Goal: Complete application form: Complete application form

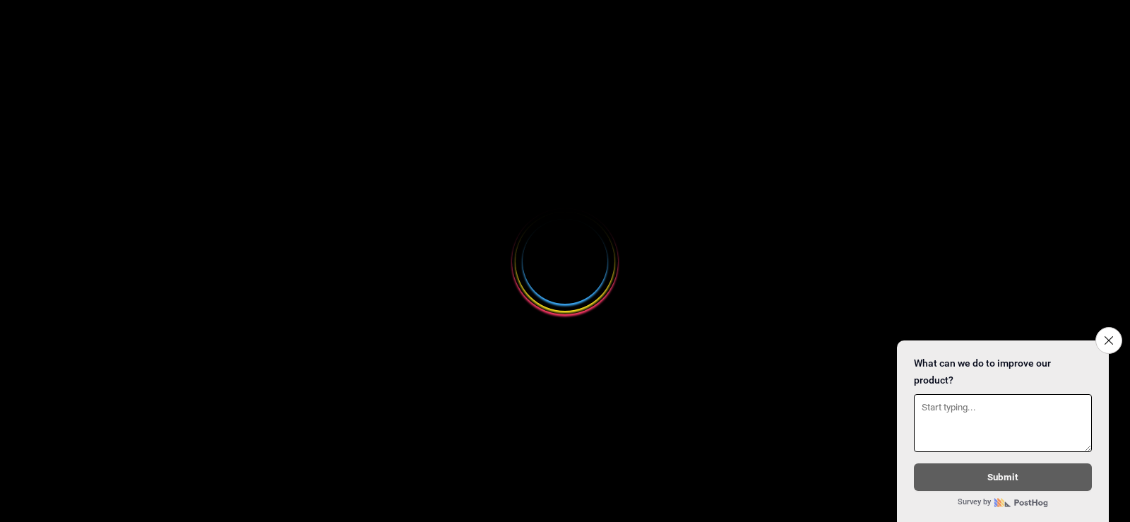
select select
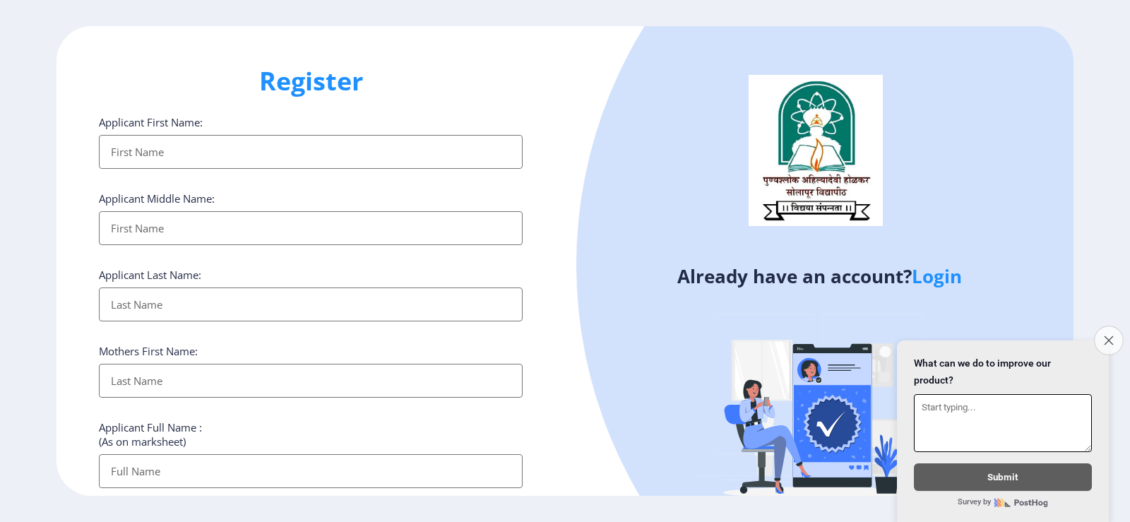
click at [1112, 339] on button "Close survey" at bounding box center [1109, 341] width 30 height 30
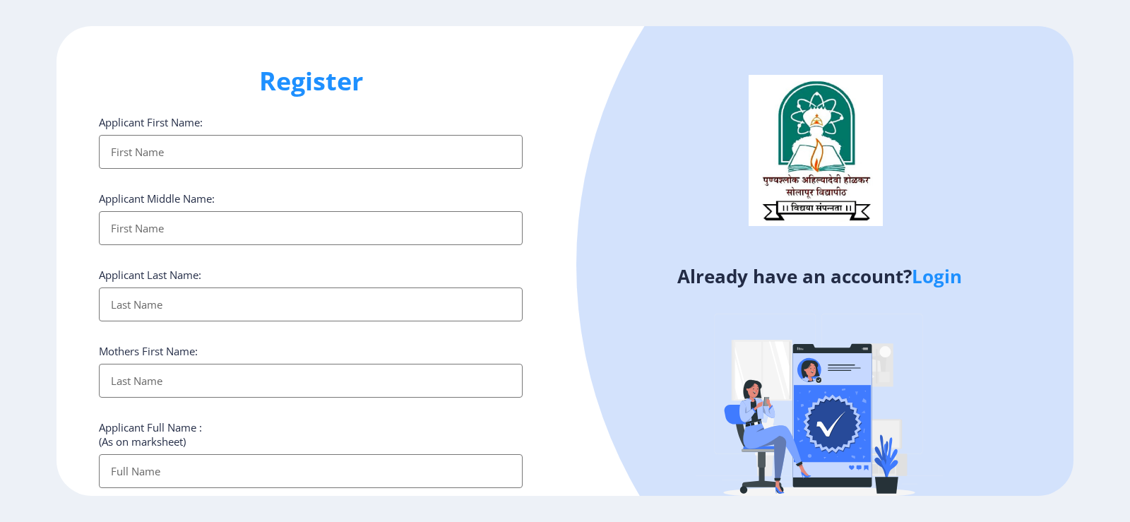
click at [953, 283] on link "Login" at bounding box center [937, 275] width 50 height 25
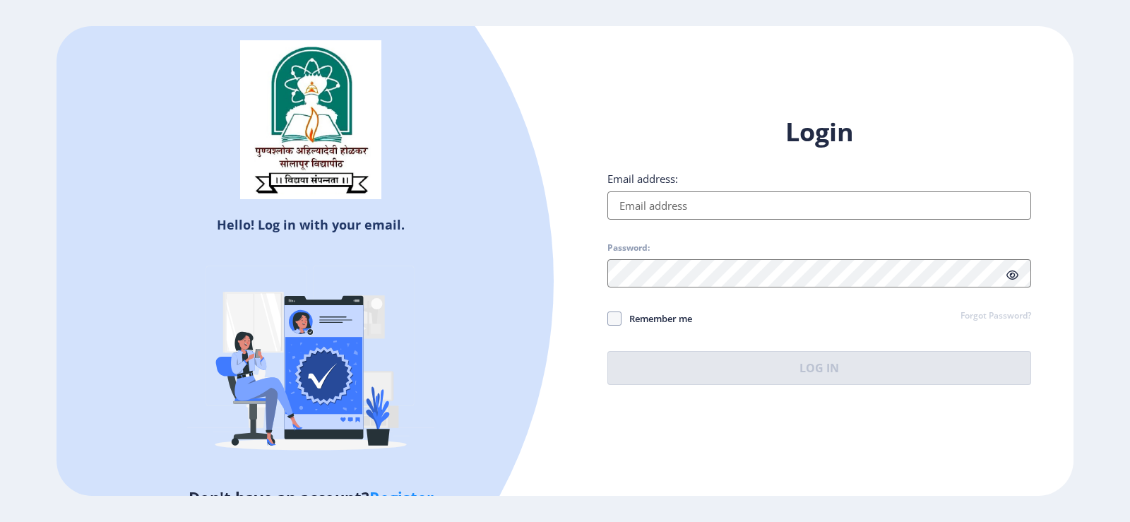
click at [657, 208] on input "Email address:" at bounding box center [820, 205] width 424 height 28
type input "[EMAIL_ADDRESS][DOMAIN_NAME]"
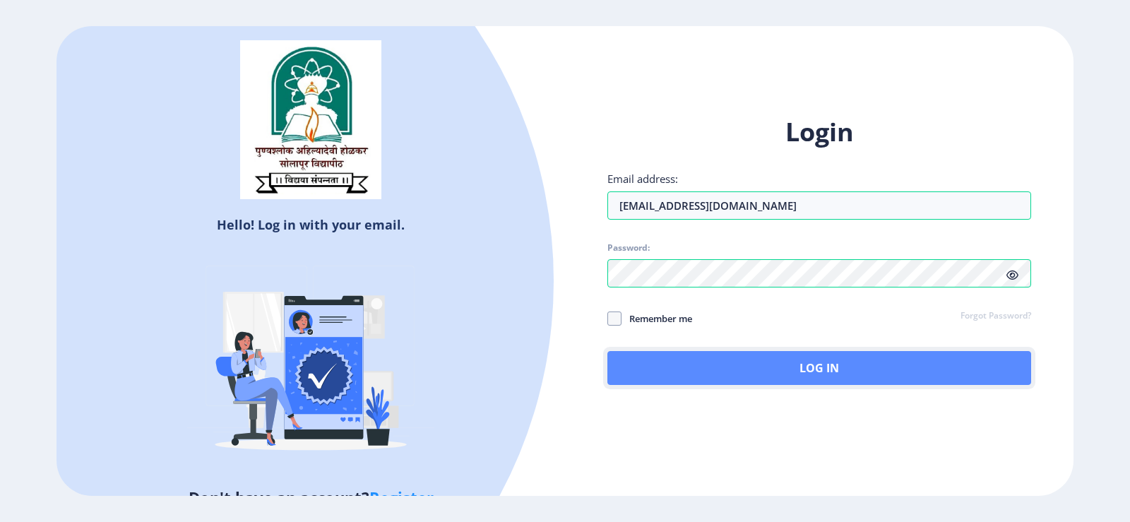
click at [735, 378] on button "Log In" at bounding box center [820, 368] width 424 height 34
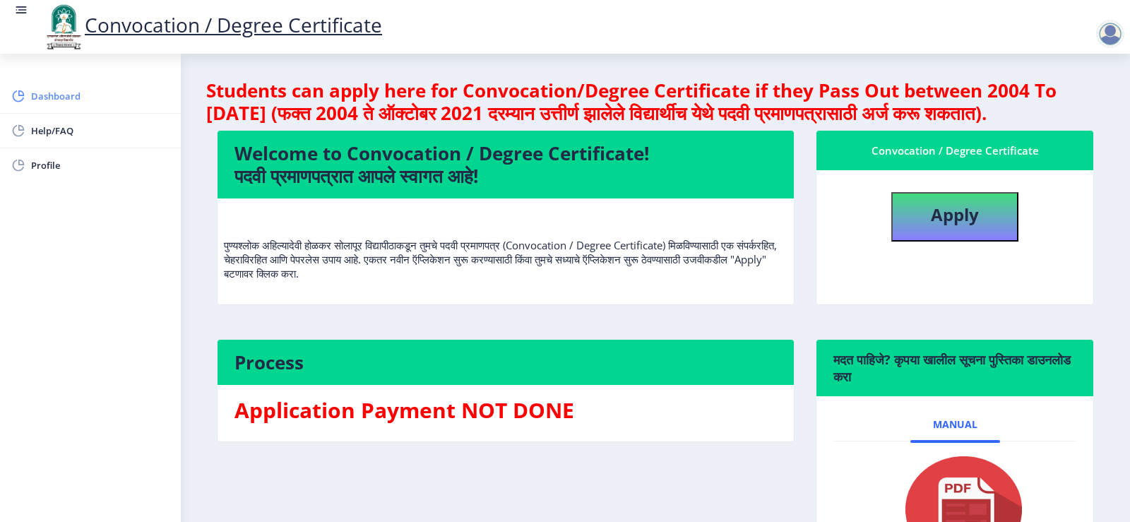
click at [61, 96] on span "Dashboard" at bounding box center [100, 96] width 138 height 17
click at [932, 213] on div "Apply" at bounding box center [955, 212] width 264 height 60
click at [70, 178] on link "Profile" at bounding box center [90, 165] width 181 height 34
select select
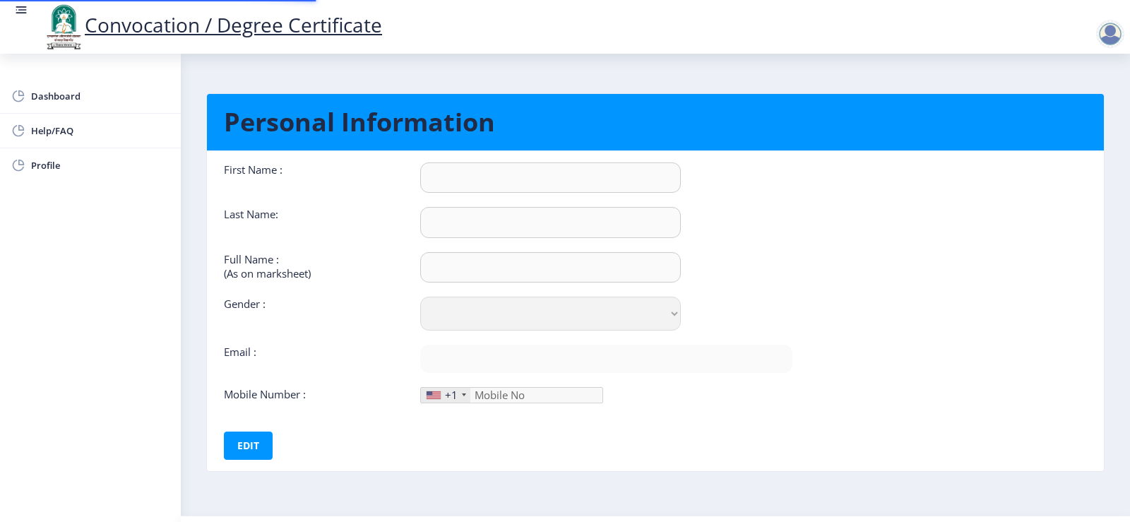
type input "ONKAR"
type input "FALFALE"
type input "FALFALE ONKAR GORAKH"
select select "Male"
type input "omkarfalfale1996@gmail.com"
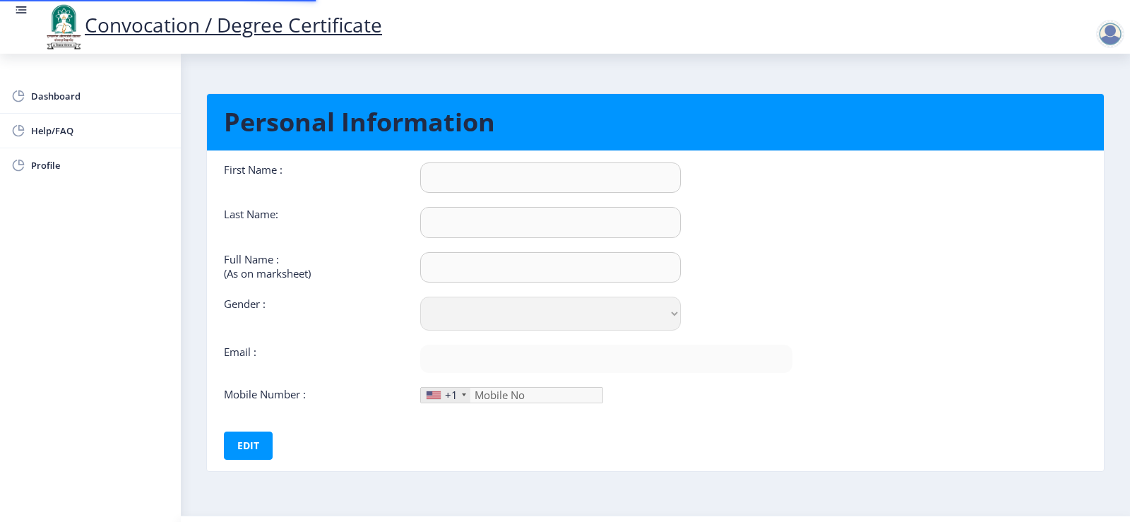
type input "8788147928"
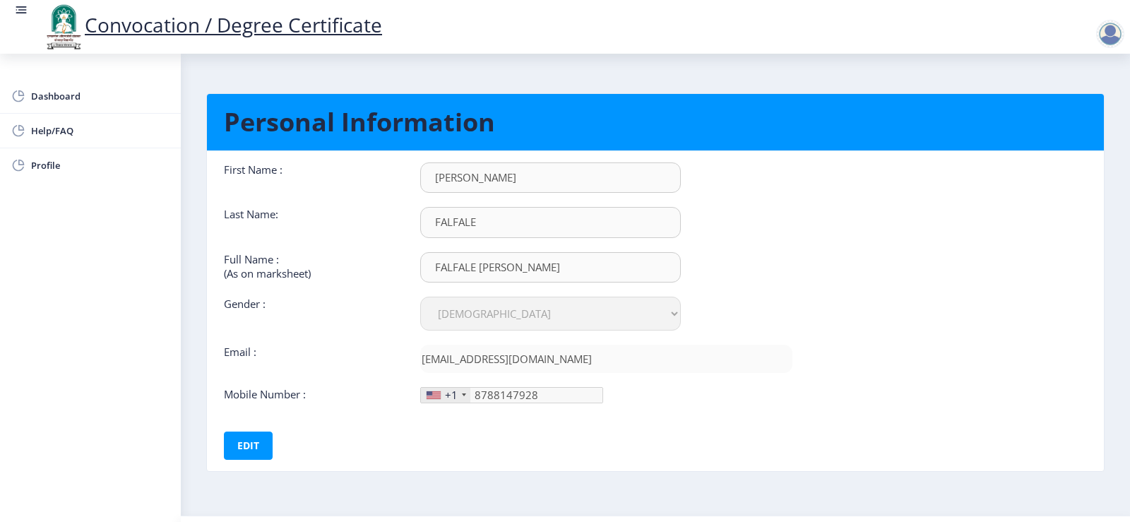
click at [455, 397] on div "+1" at bounding box center [451, 395] width 13 height 14
click at [442, 397] on div "+1" at bounding box center [445, 395] width 49 height 15
click at [250, 444] on button "Edit" at bounding box center [248, 446] width 49 height 28
click at [432, 396] on div at bounding box center [434, 395] width 14 height 8
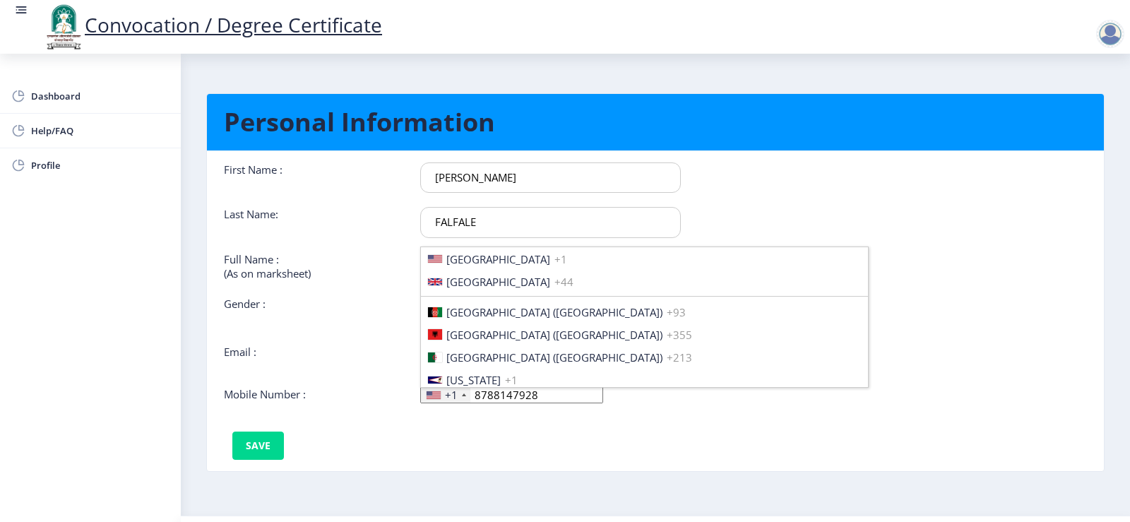
scroll to position [2163, 0]
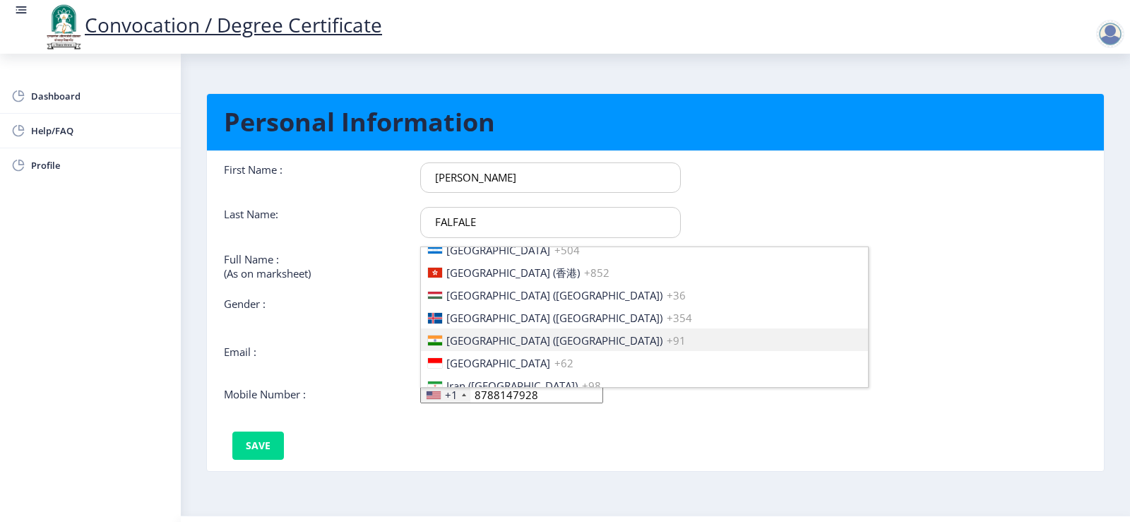
click at [532, 344] on li "India (भारत) +91" at bounding box center [644, 339] width 447 height 23
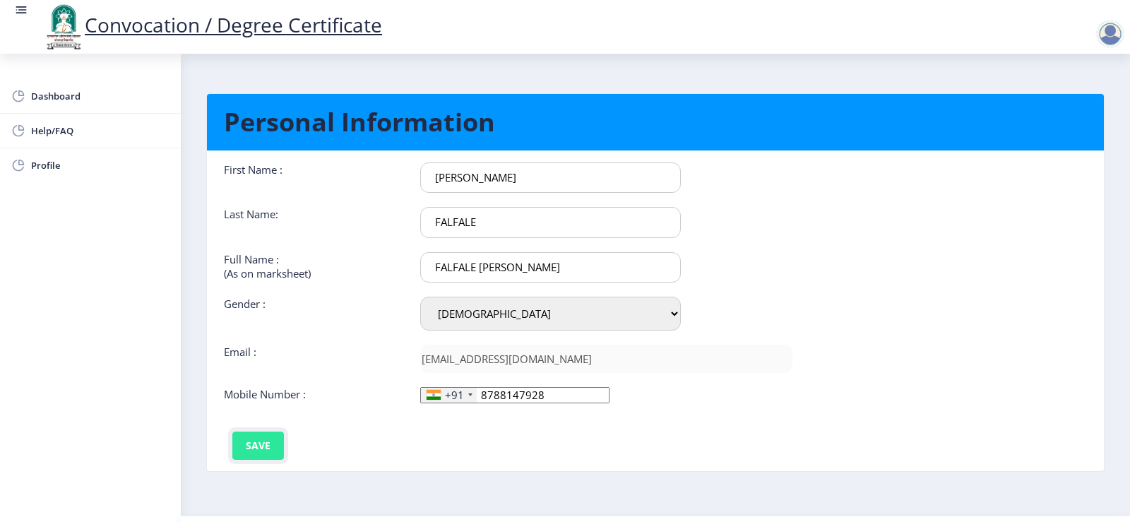
click at [261, 446] on button "Save" at bounding box center [258, 446] width 52 height 28
click at [920, 224] on nb-card-body "First Name : ONKAR Last Name: FALFALE Full Name : (As on marksheet) FALFALE ONK…" at bounding box center [655, 311] width 918 height 320
click at [1111, 37] on div at bounding box center [1110, 34] width 28 height 28
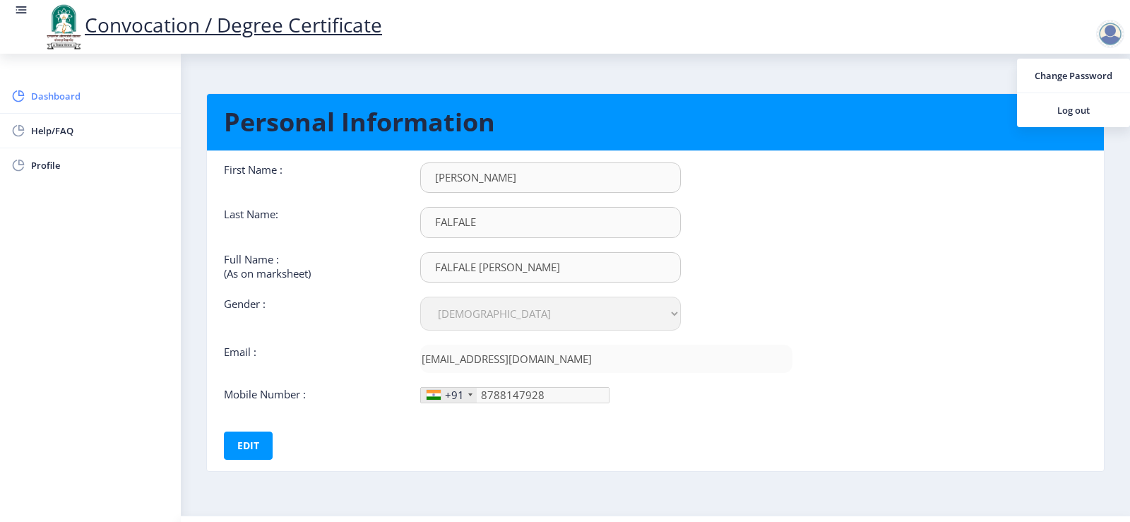
click at [60, 97] on span "Dashboard" at bounding box center [100, 96] width 138 height 17
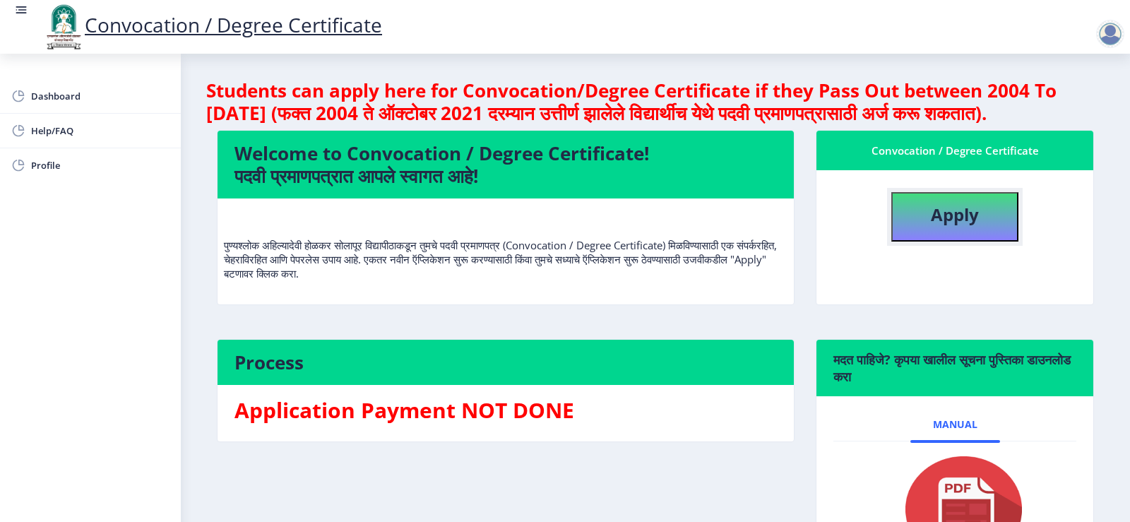
click at [944, 242] on button "Apply" at bounding box center [954, 216] width 127 height 49
select select
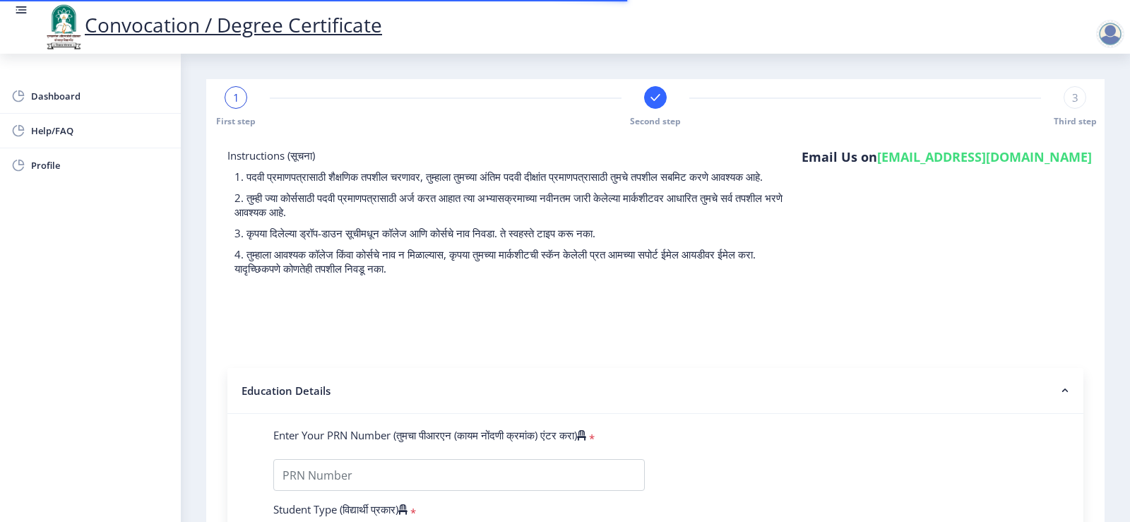
type input "2014032500000955"
select select "Regular"
select select "2020"
select select "November"
select select "Grade A"
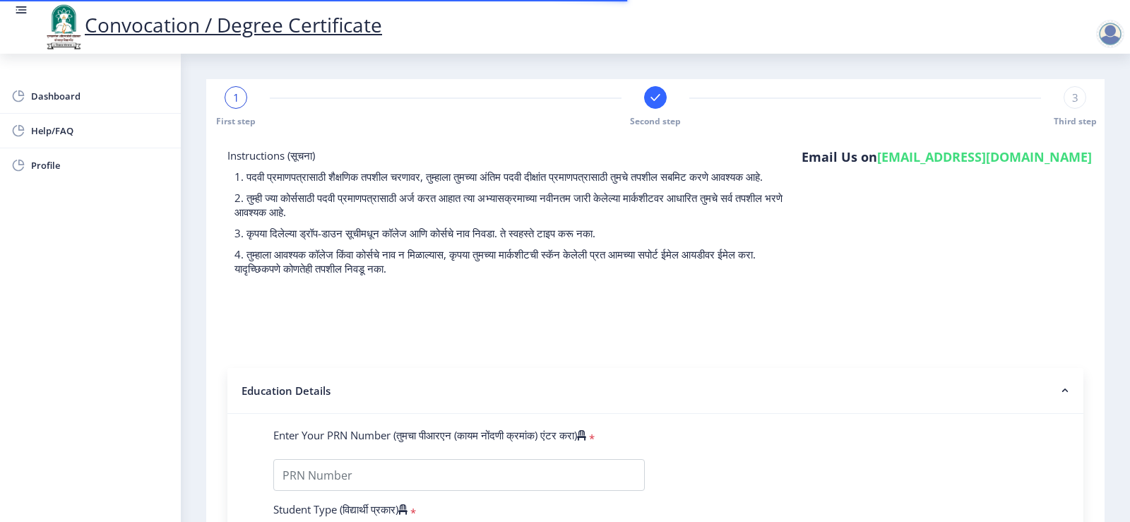
type input "400095"
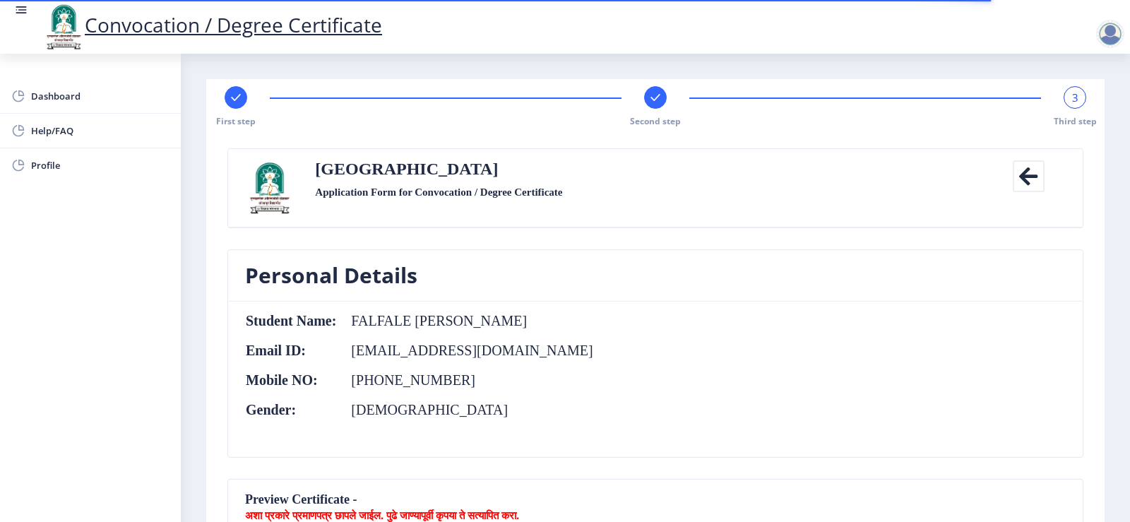
click at [787, 299] on nb-card-header "Personal Details" at bounding box center [655, 276] width 855 height 52
click at [994, 272] on nb-card-header "Personal Details" at bounding box center [655, 276] width 855 height 52
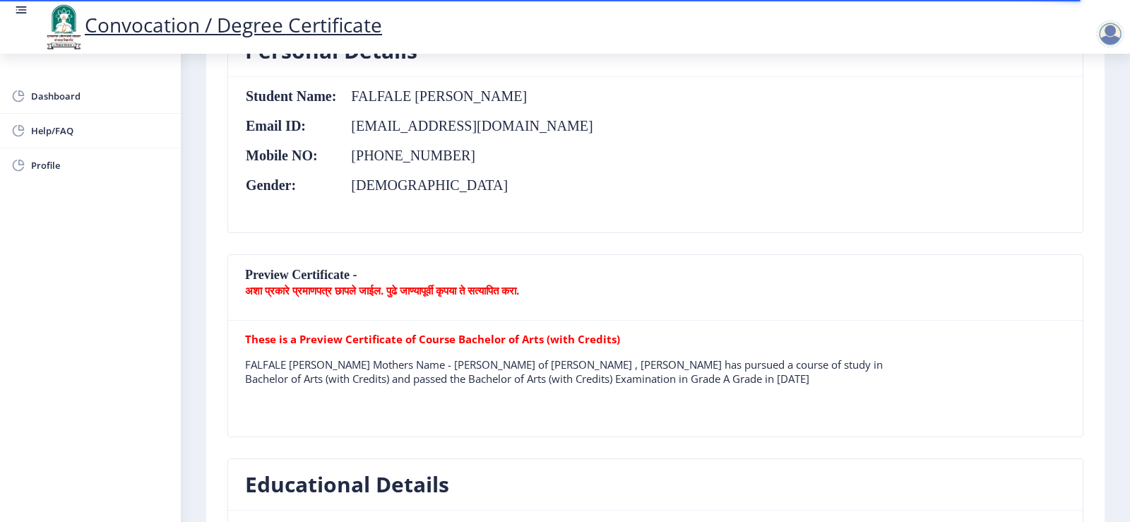
scroll to position [254, 0]
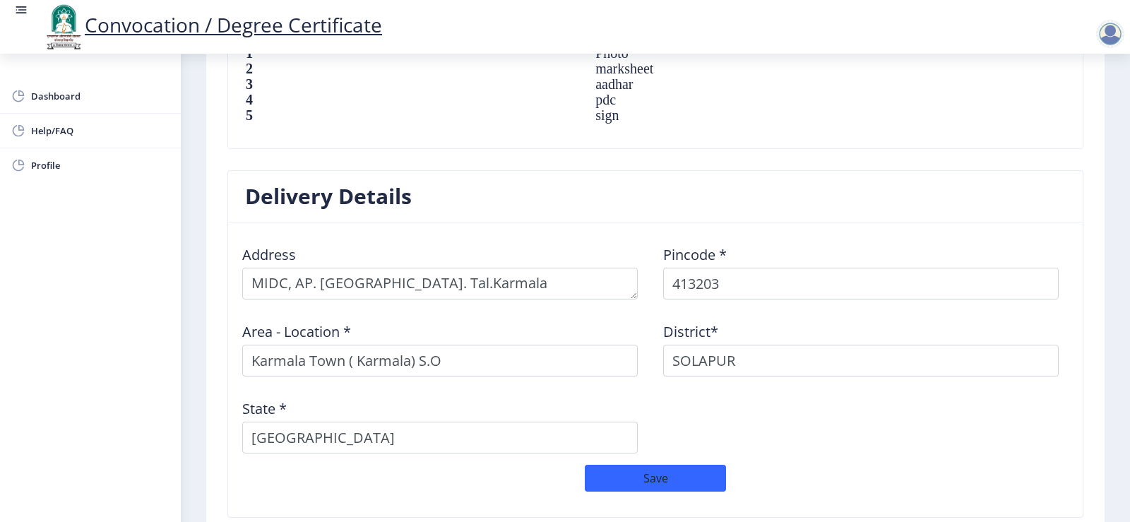
scroll to position [1163, 0]
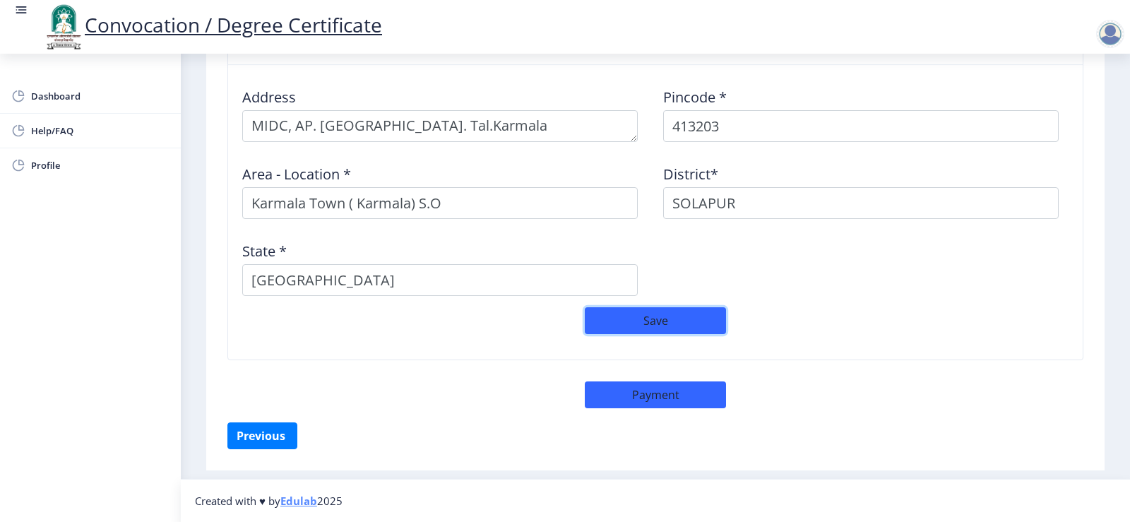
click at [718, 326] on button "Save" at bounding box center [655, 320] width 141 height 27
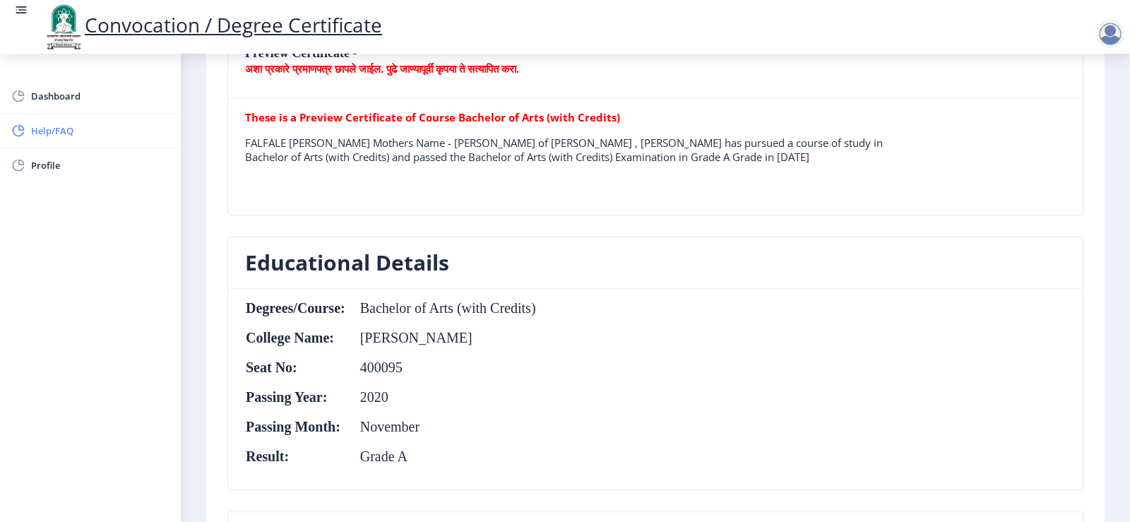
scroll to position [401, 0]
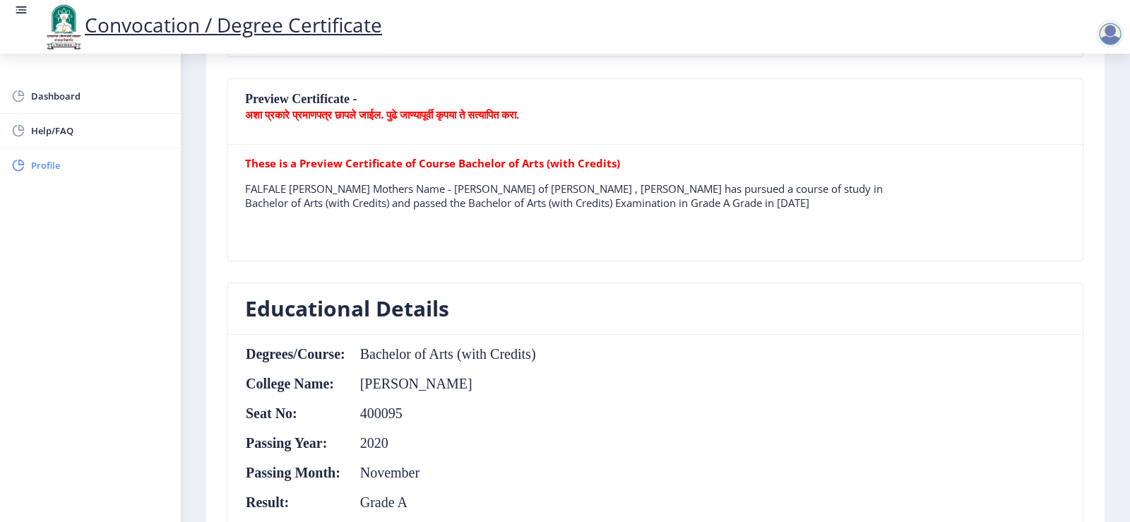
click at [44, 158] on span "Profile" at bounding box center [100, 165] width 138 height 17
select select
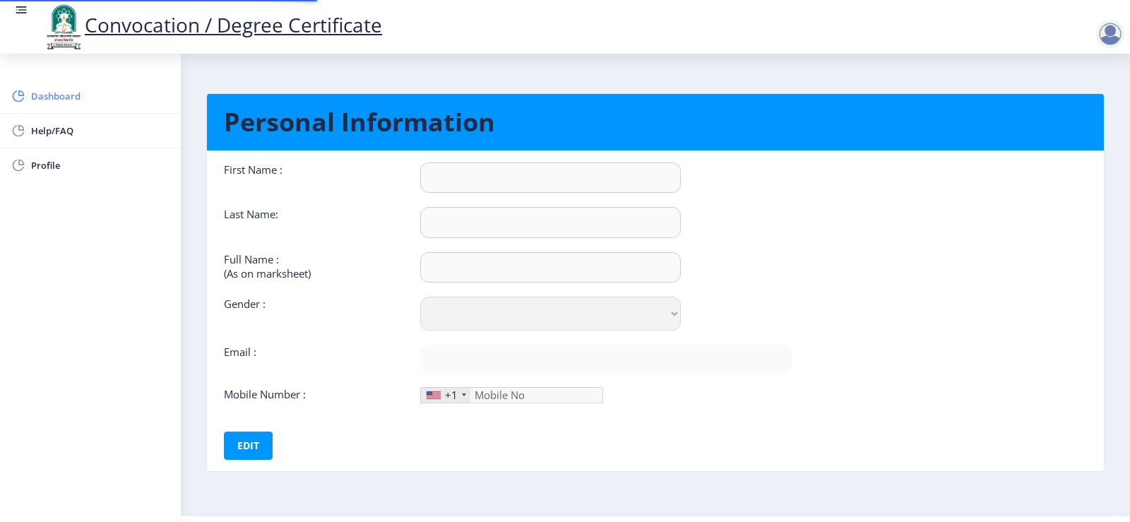
type input "ONKAR"
type input "FALFALE"
type input "FALFALE ONKAR GORAKH"
select select "Male"
type input "omkarfalfale1996@gmail.com"
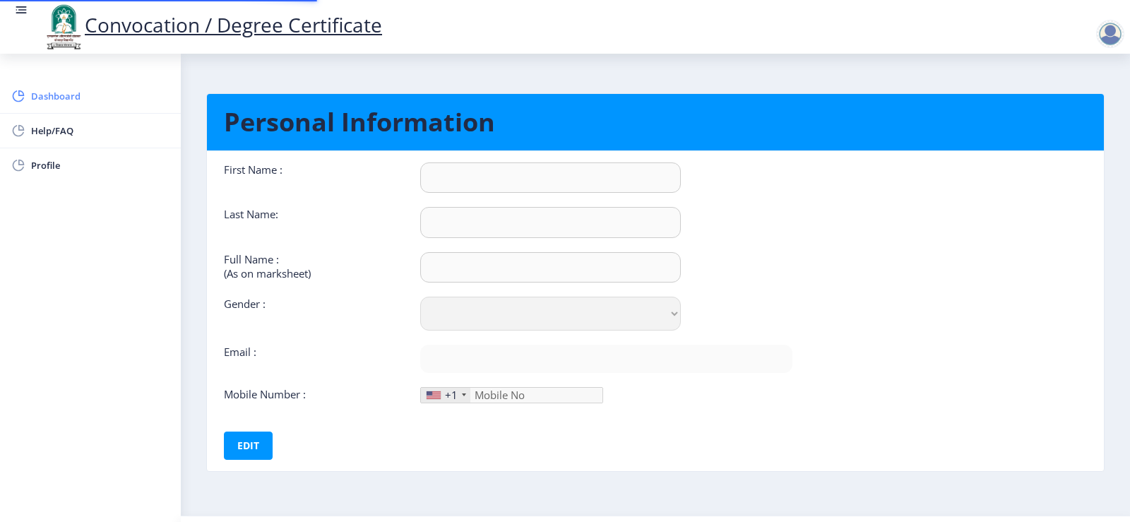
type input "8788147928"
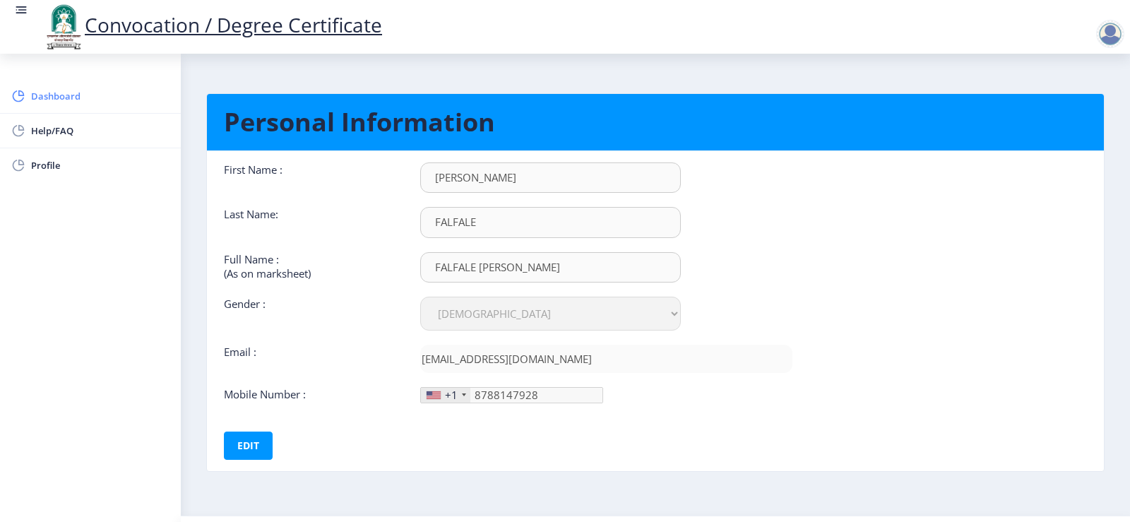
click at [83, 91] on span "Dashboard" at bounding box center [100, 96] width 138 height 17
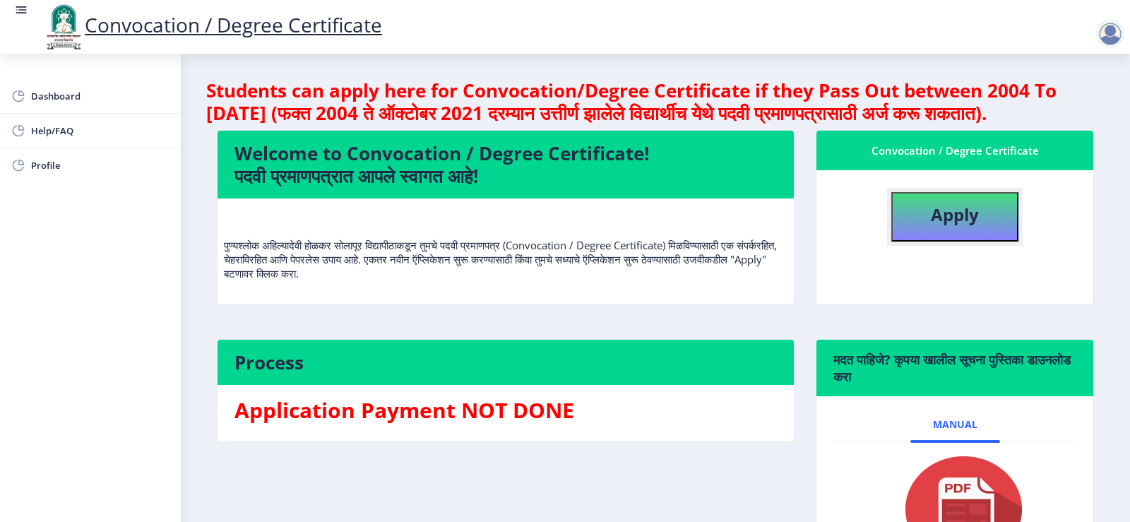
click at [936, 226] on b "Apply" at bounding box center [955, 214] width 48 height 23
select select
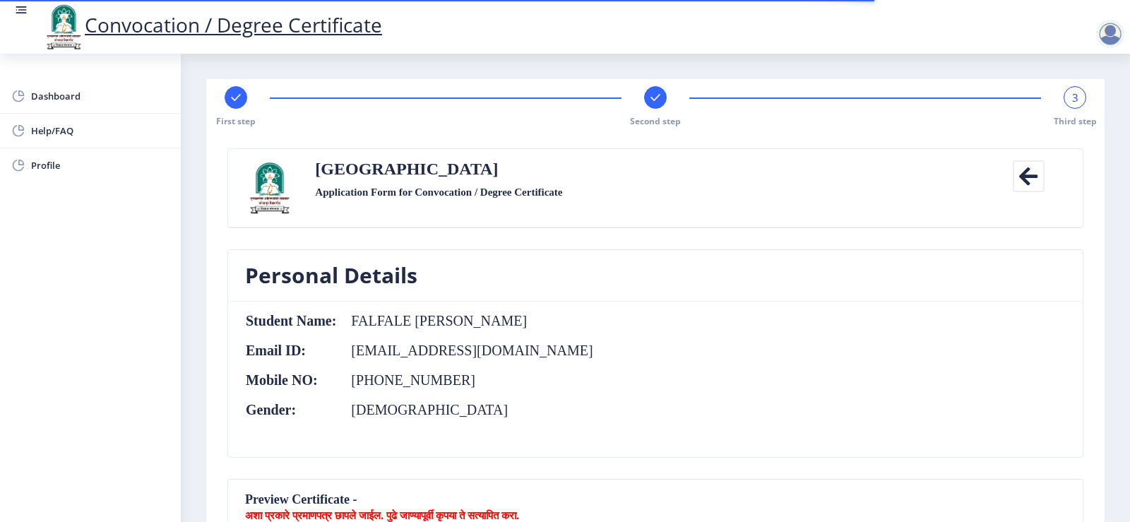
click at [1077, 101] on div "3" at bounding box center [1075, 97] width 23 height 23
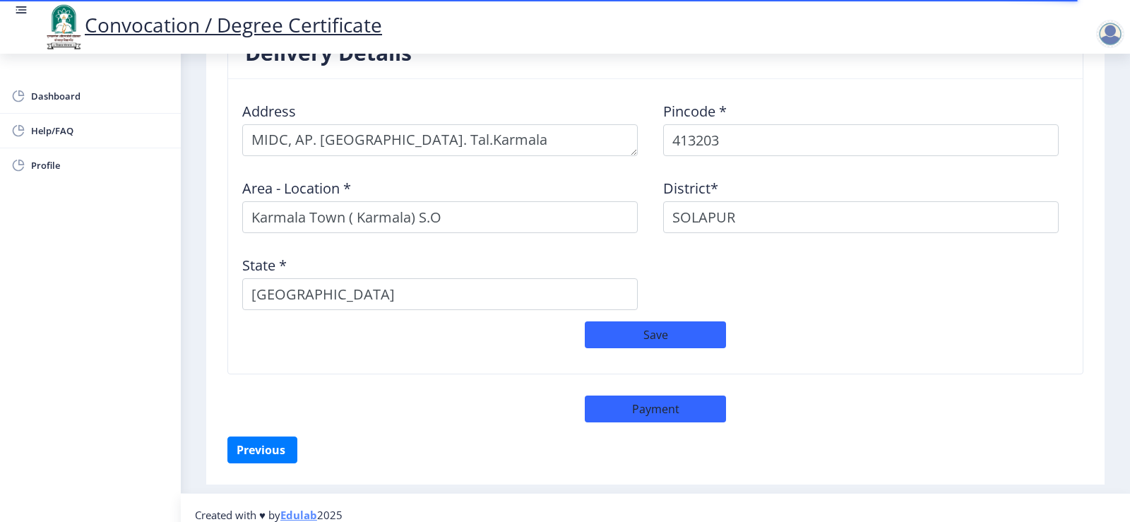
scroll to position [1163, 0]
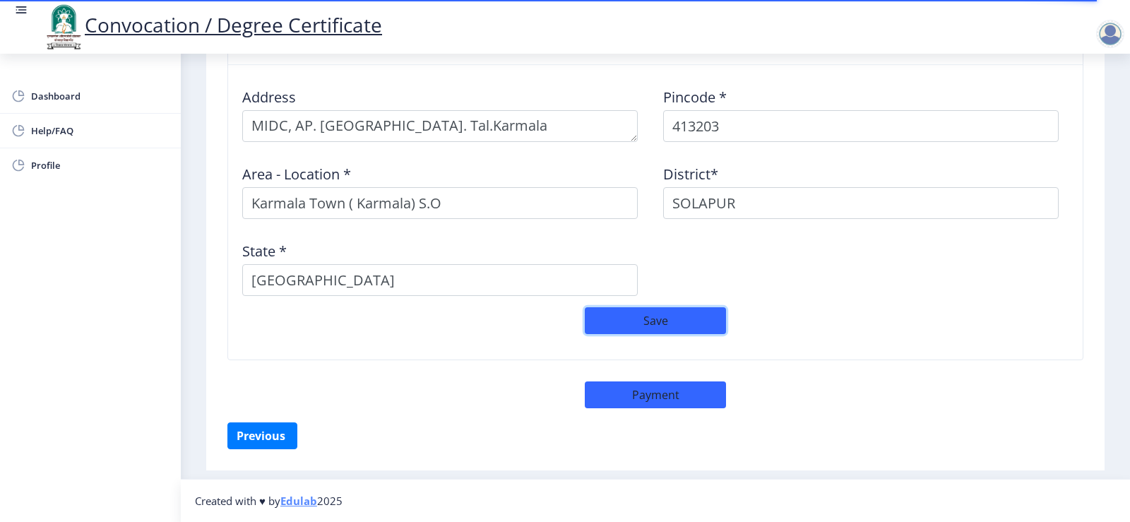
click at [644, 321] on button "Save" at bounding box center [655, 320] width 141 height 27
click at [271, 437] on button "Previous ‍" at bounding box center [262, 435] width 70 height 27
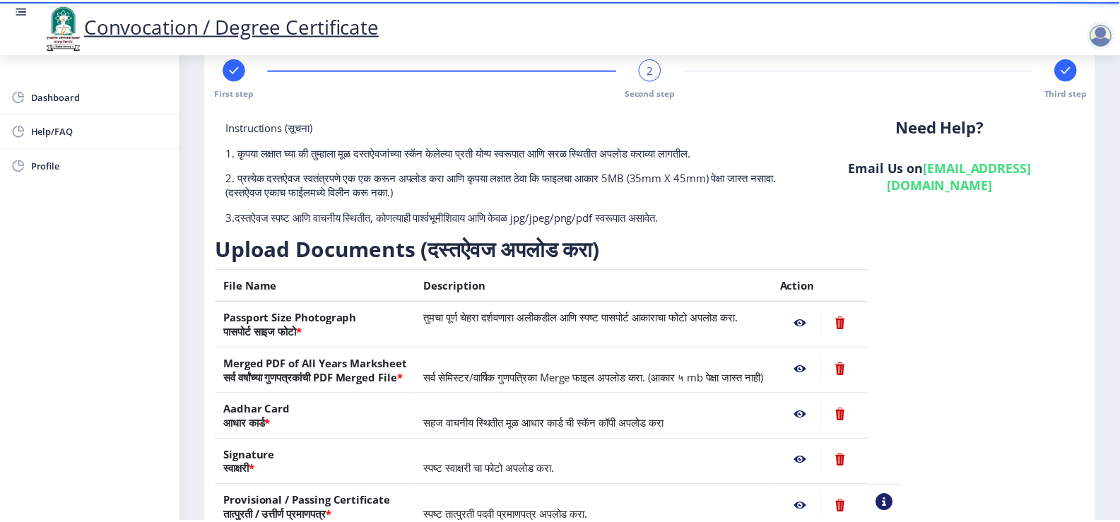
scroll to position [141, 0]
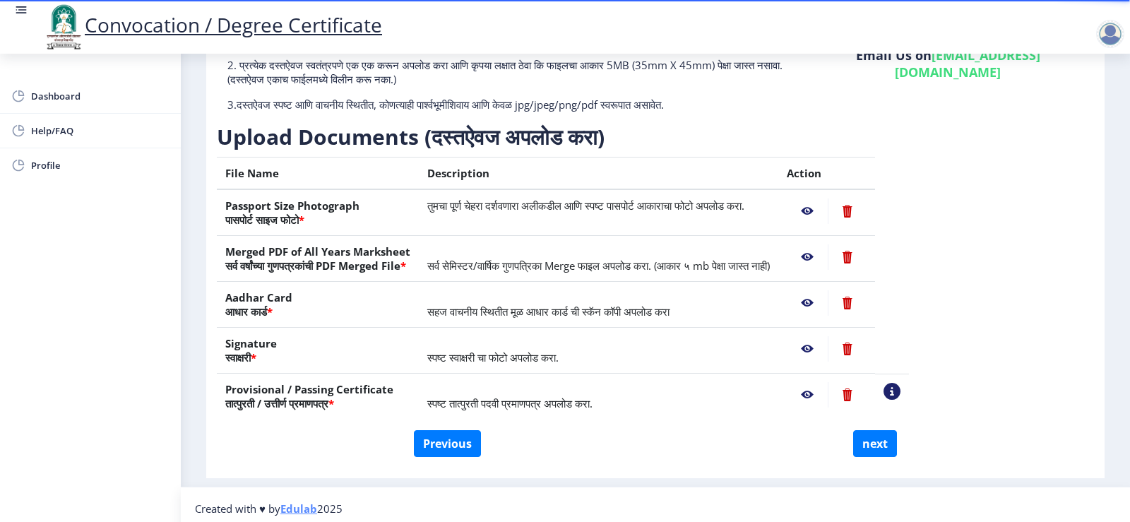
click at [828, 210] on nb-action at bounding box center [807, 210] width 41 height 25
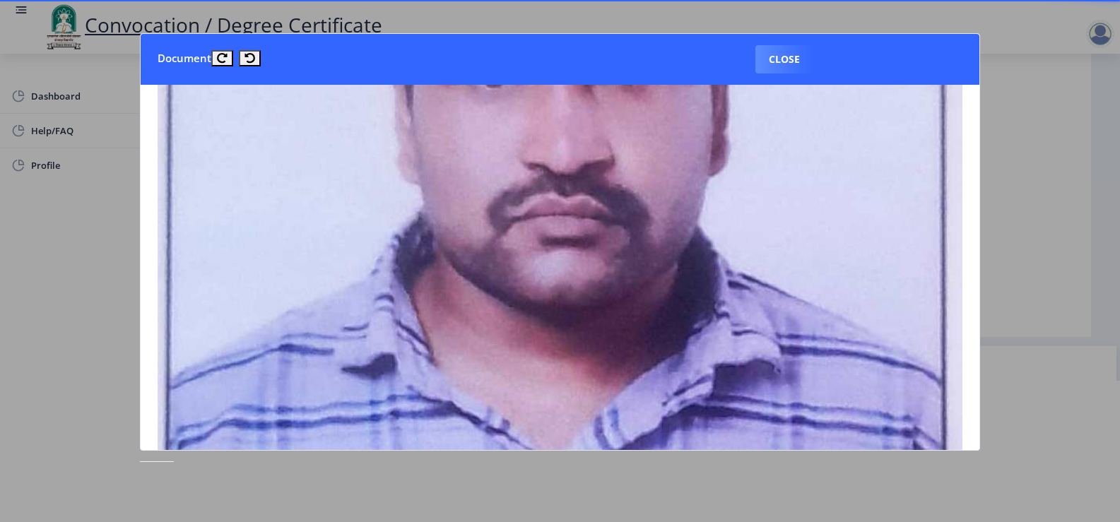
scroll to position [319, 0]
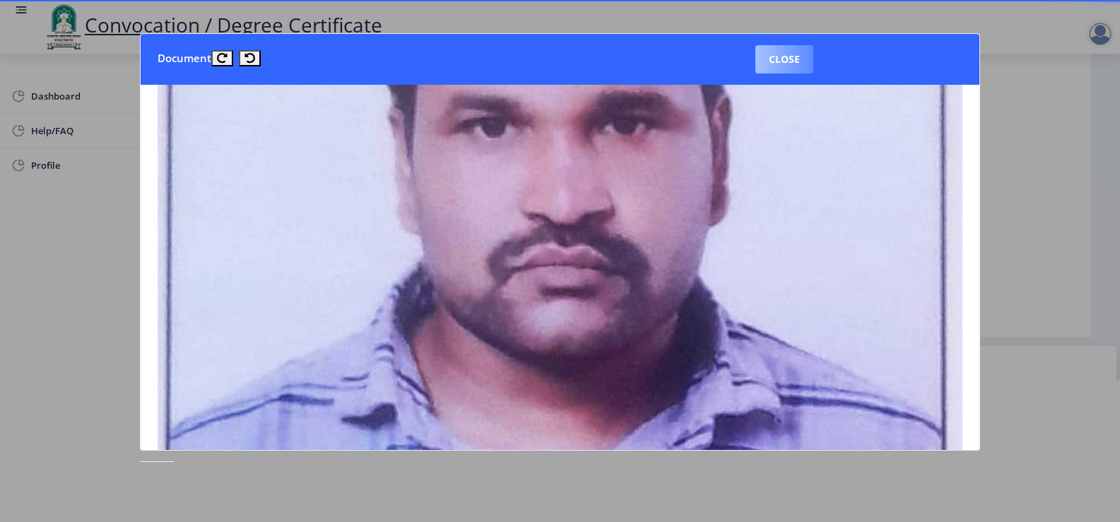
click at [796, 56] on button "Close" at bounding box center [784, 59] width 58 height 28
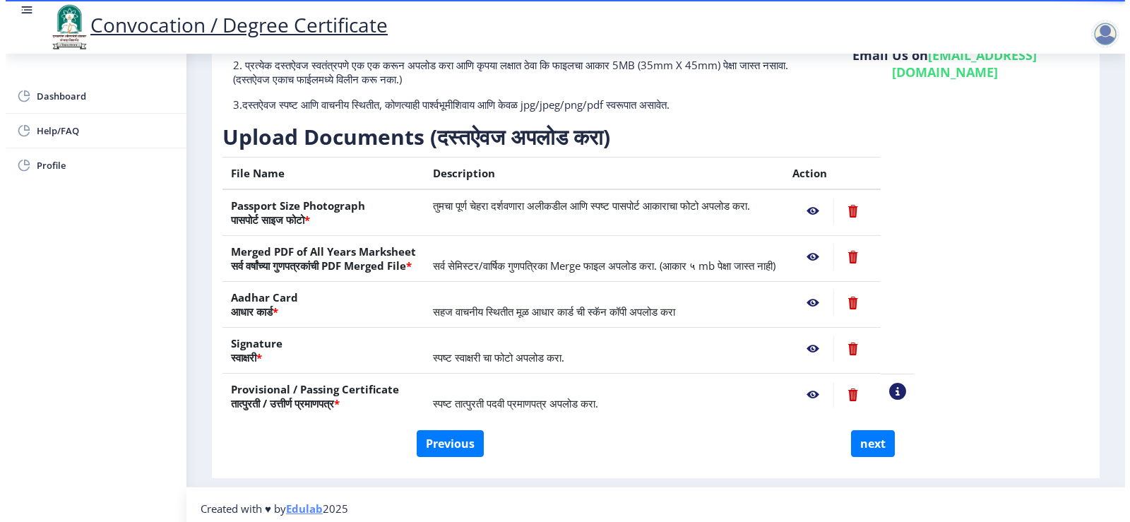
scroll to position [11, 0]
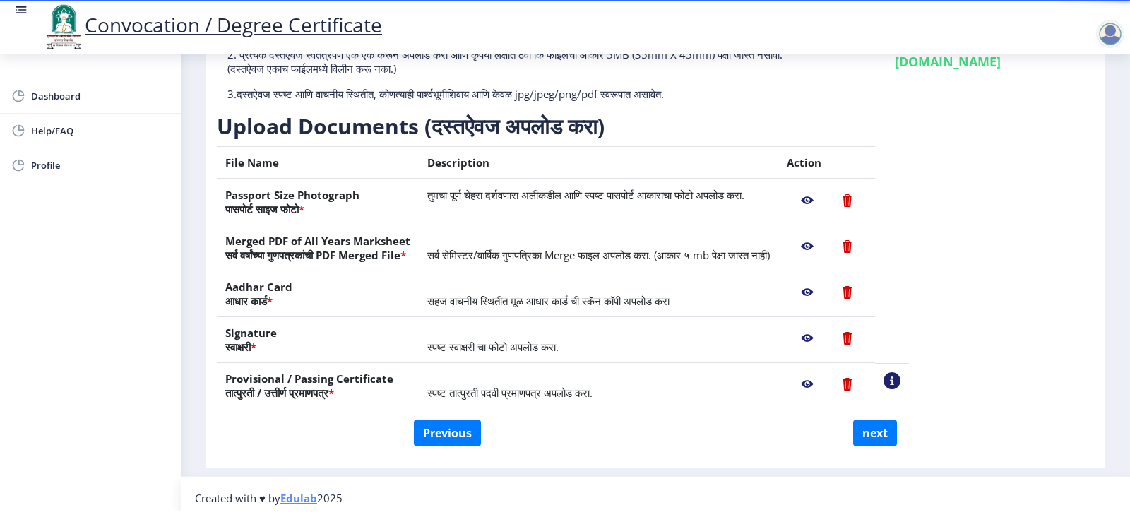
click at [828, 247] on nb-action at bounding box center [807, 246] width 41 height 25
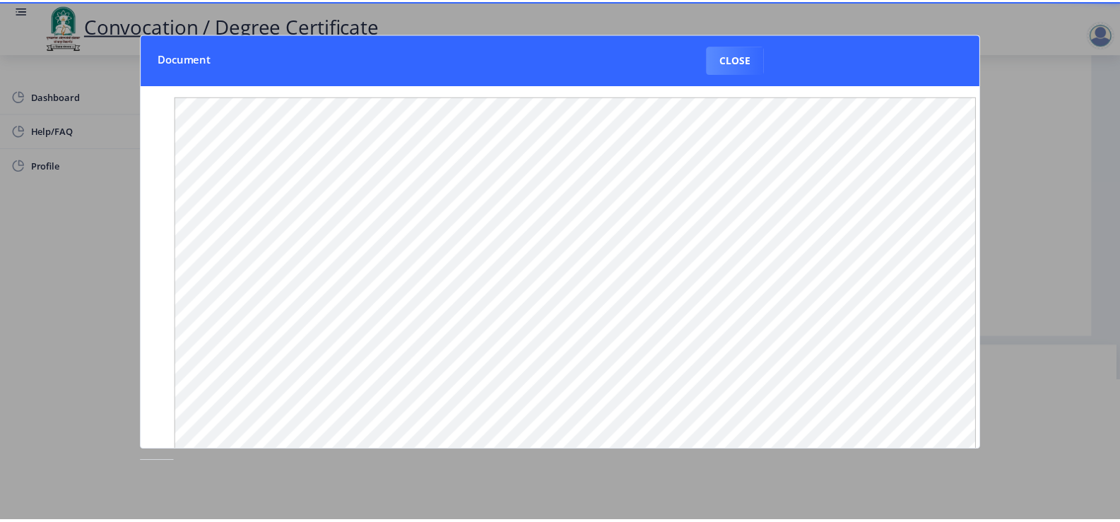
scroll to position [0, 0]
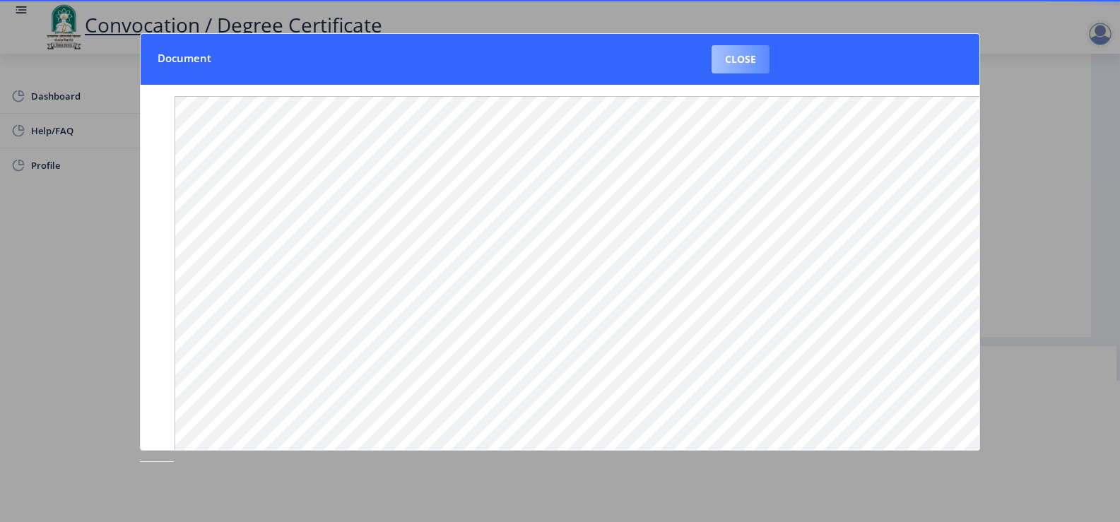
click at [742, 53] on button "Close" at bounding box center [740, 59] width 58 height 28
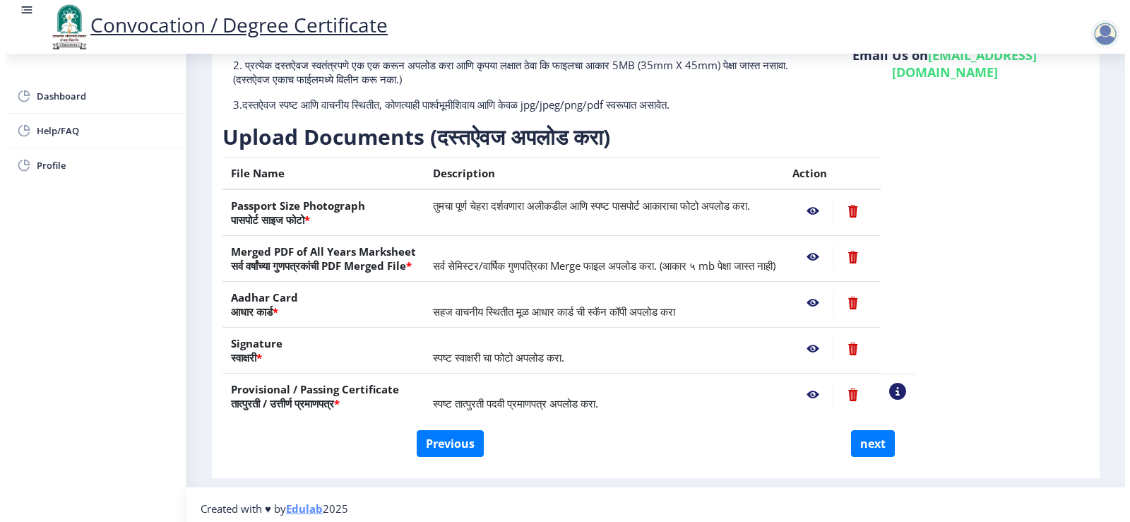
scroll to position [11, 0]
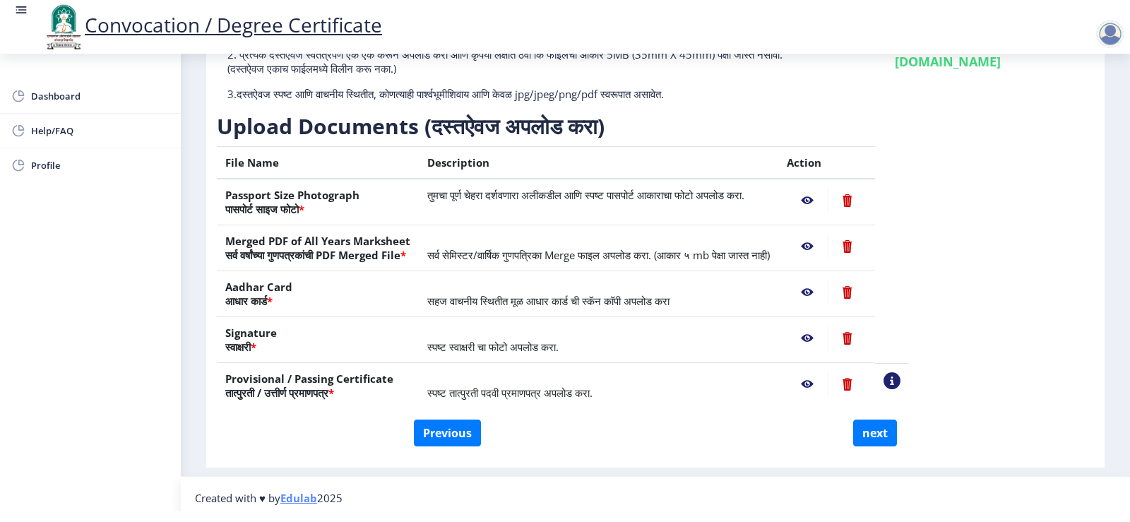
click at [739, 59] on p "2. प्रत्येक दस्तऐवज स्वतंत्रपणे एक एक करून अपलोड करा आणि कृपया लक्षात ठेवा कि फ…" at bounding box center [509, 61] width 564 height 28
click at [867, 246] on nb-action at bounding box center [847, 246] width 39 height 25
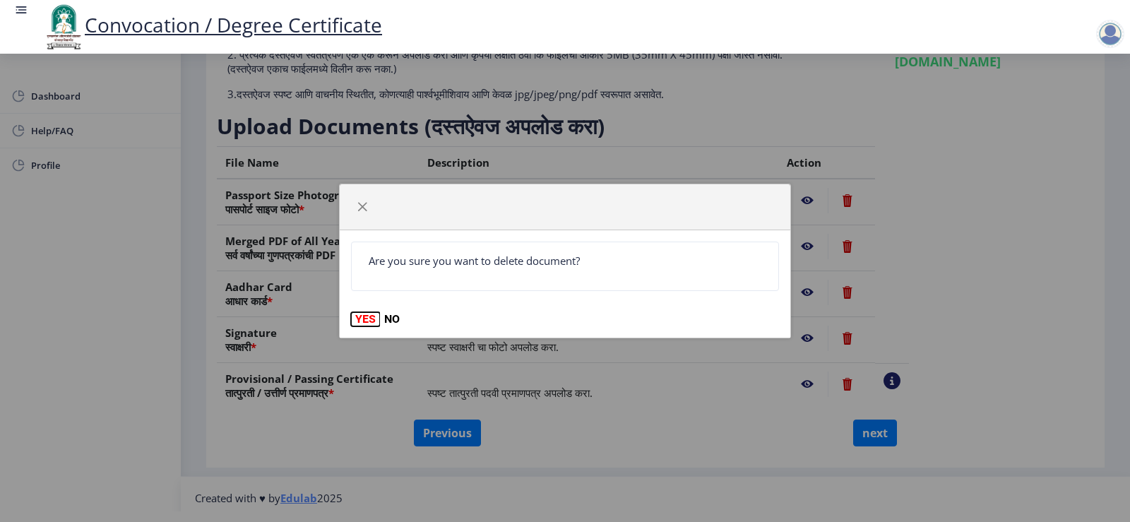
click at [363, 320] on button "YES" at bounding box center [365, 319] width 29 height 14
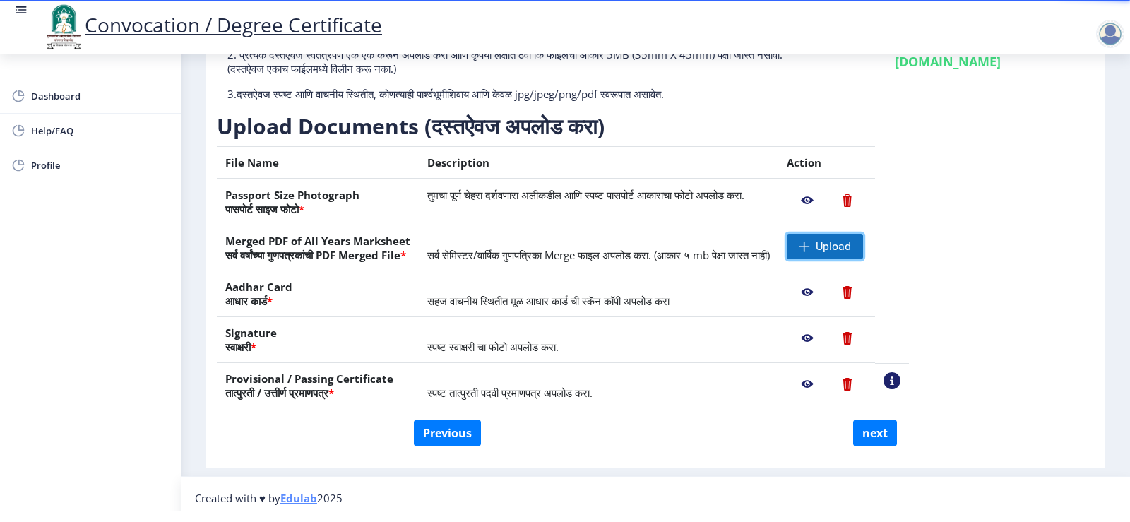
click at [858, 253] on span "Upload" at bounding box center [825, 246] width 76 height 25
click at [828, 244] on nb-action at bounding box center [807, 246] width 41 height 25
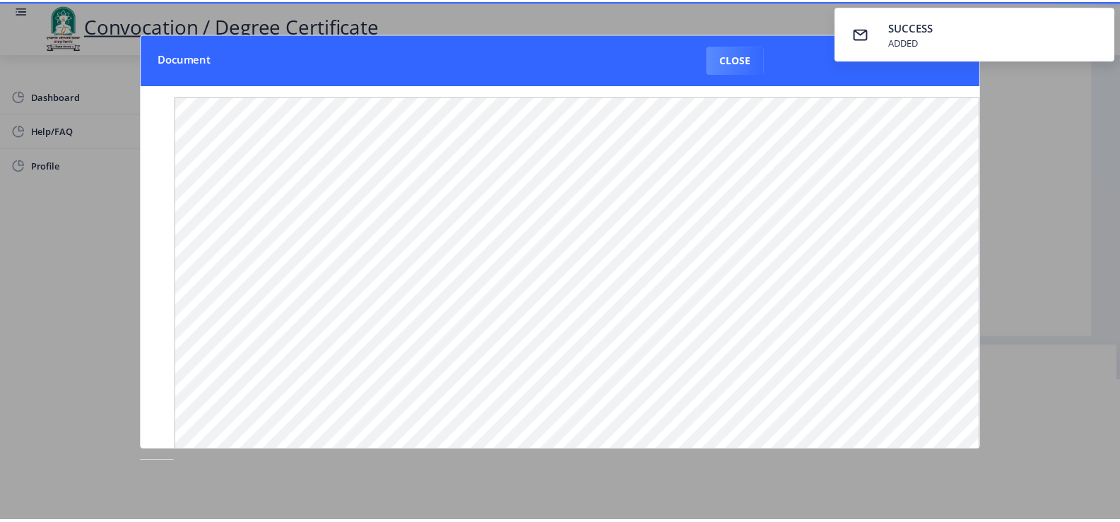
scroll to position [0, 0]
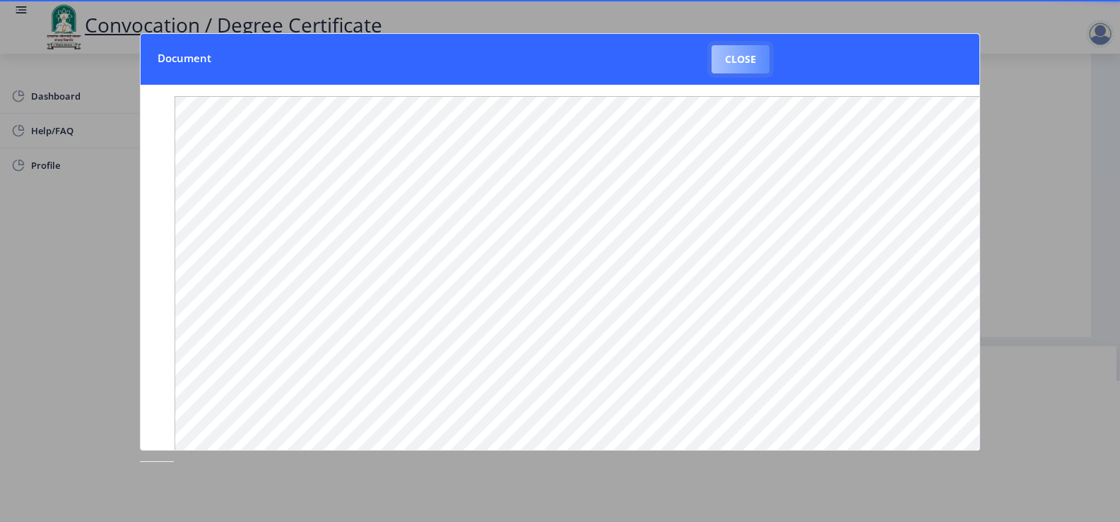
click at [733, 59] on button "Close" at bounding box center [740, 59] width 58 height 28
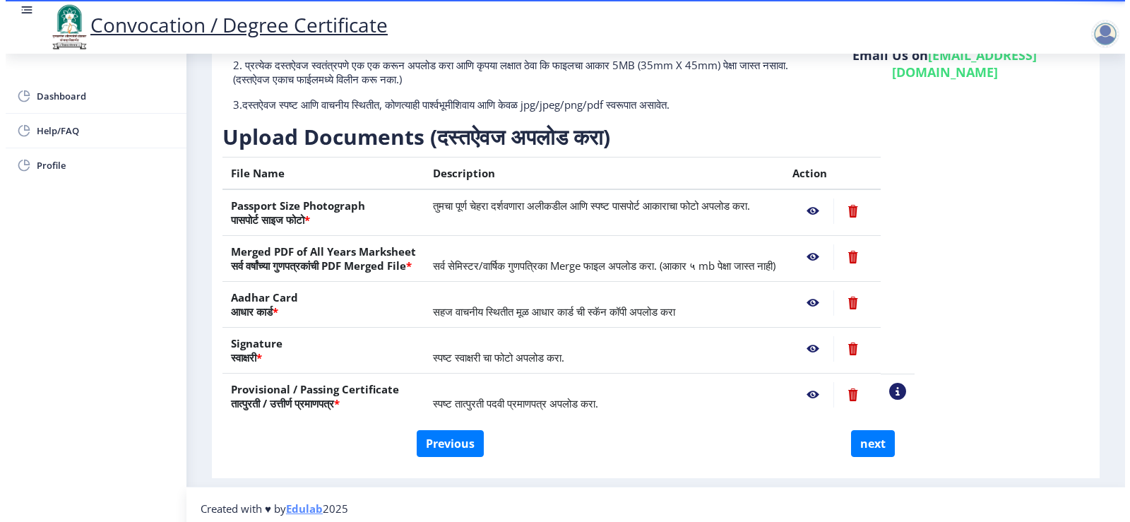
scroll to position [11, 0]
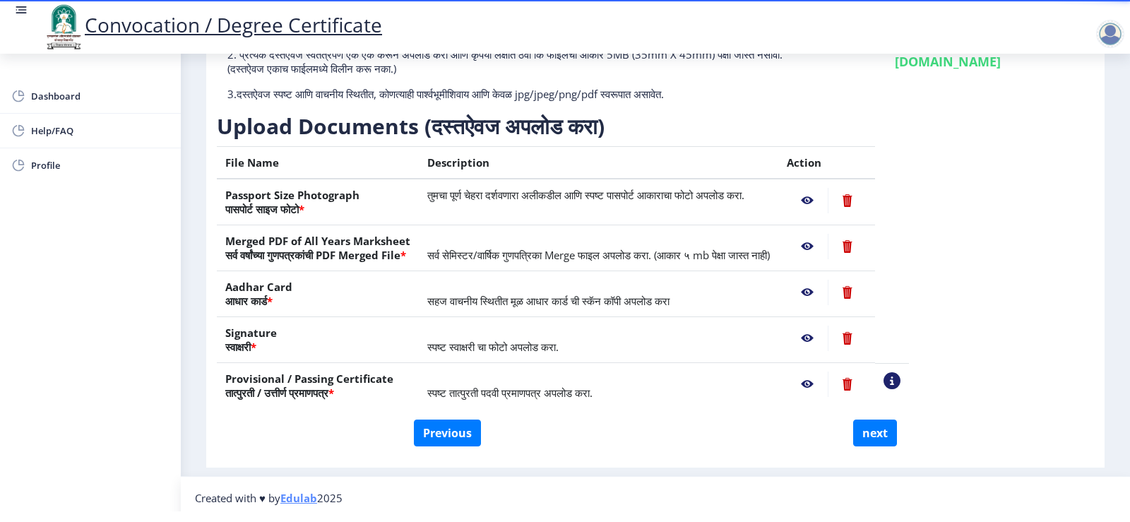
click at [828, 293] on nb-action at bounding box center [807, 292] width 41 height 25
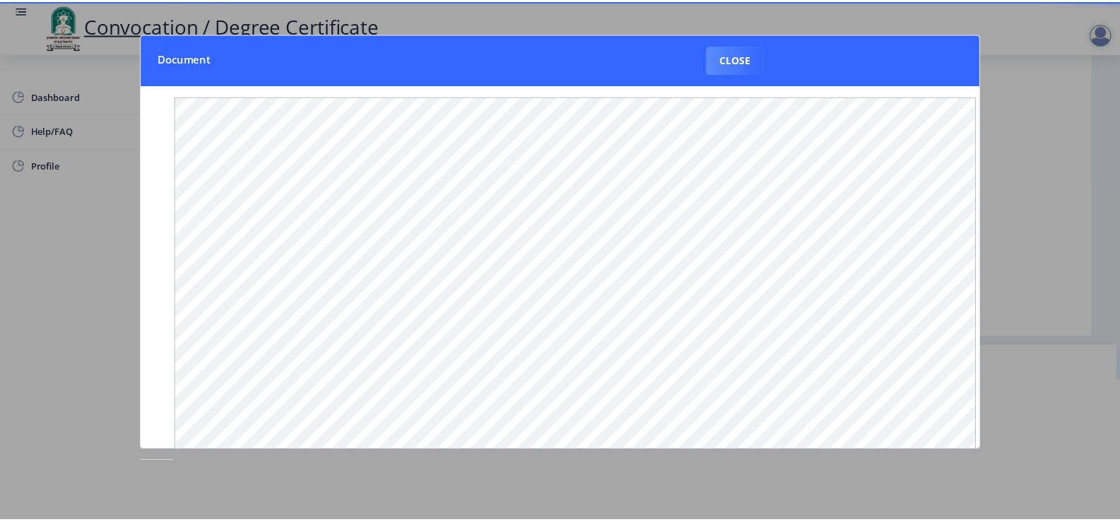
scroll to position [0, 0]
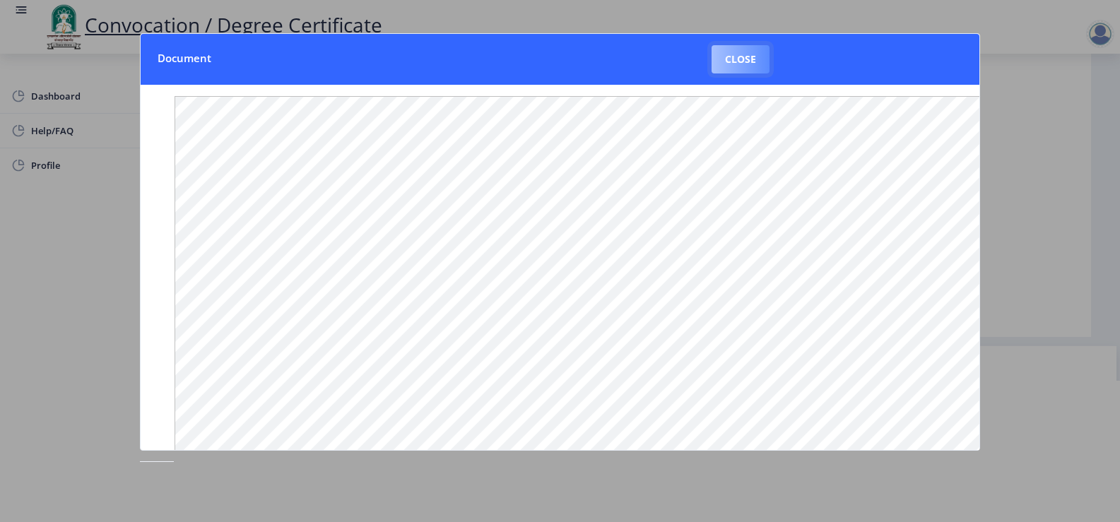
click at [747, 65] on button "Close" at bounding box center [740, 59] width 58 height 28
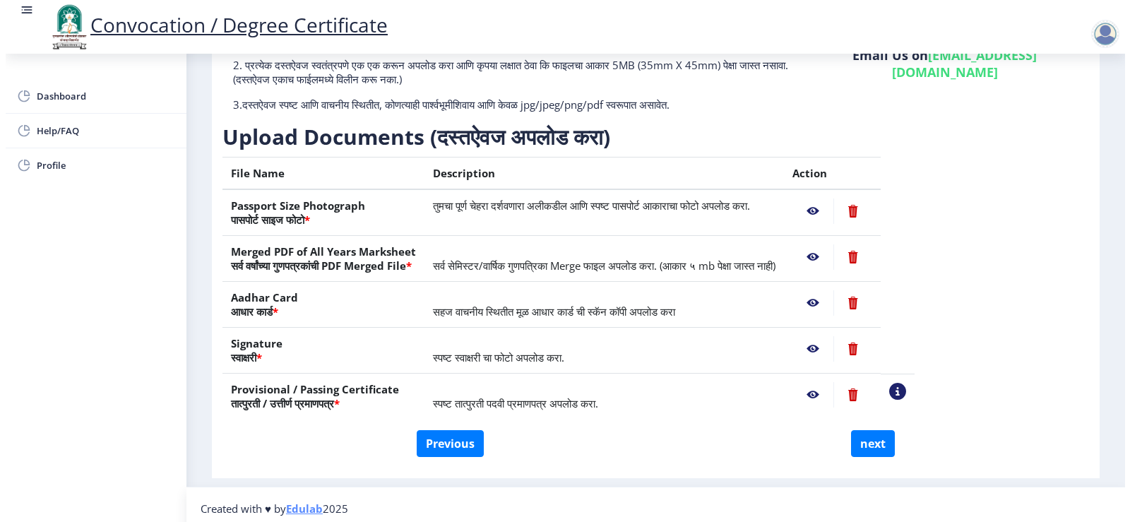
scroll to position [11, 0]
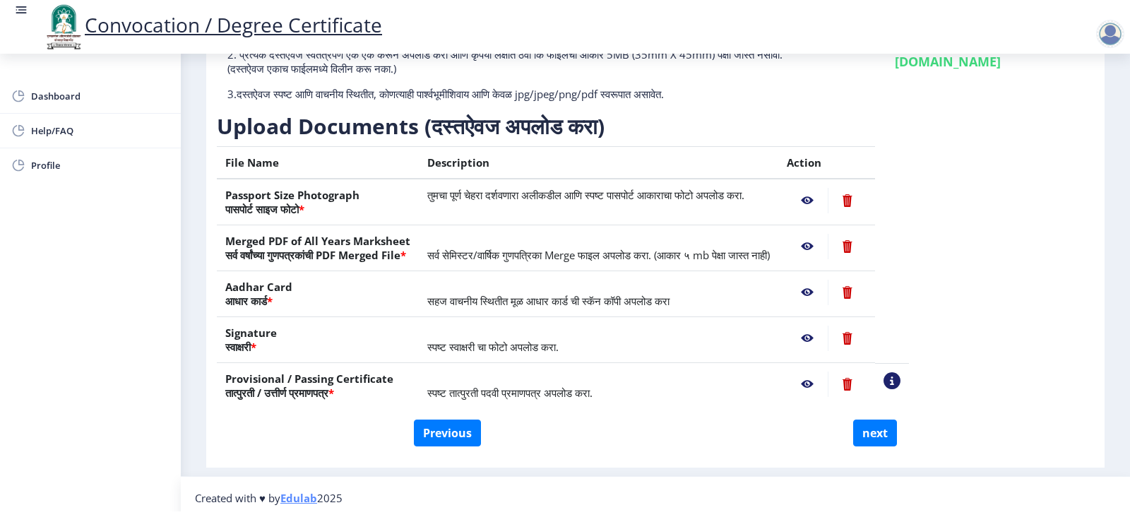
click at [828, 335] on nb-action at bounding box center [807, 338] width 41 height 25
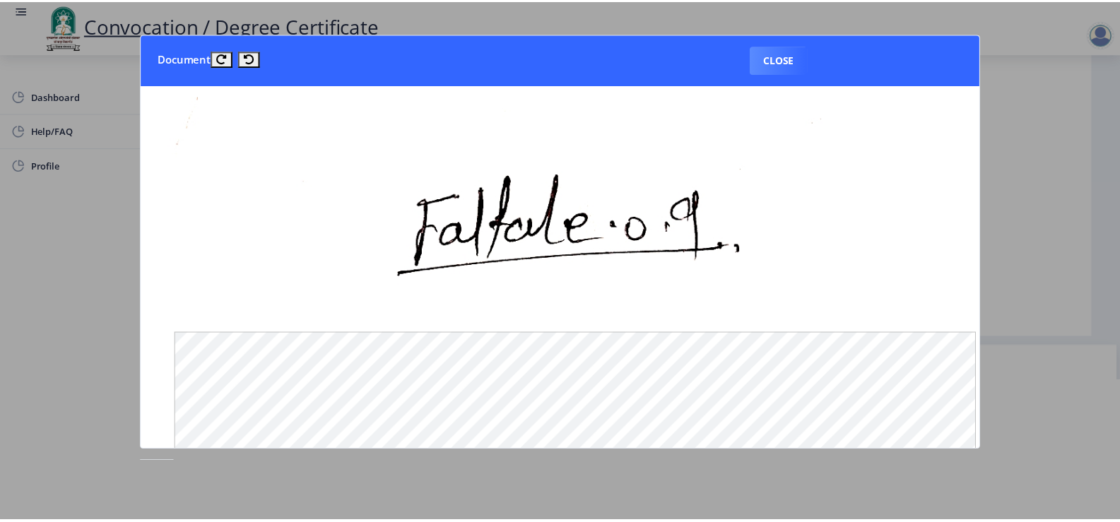
scroll to position [0, 0]
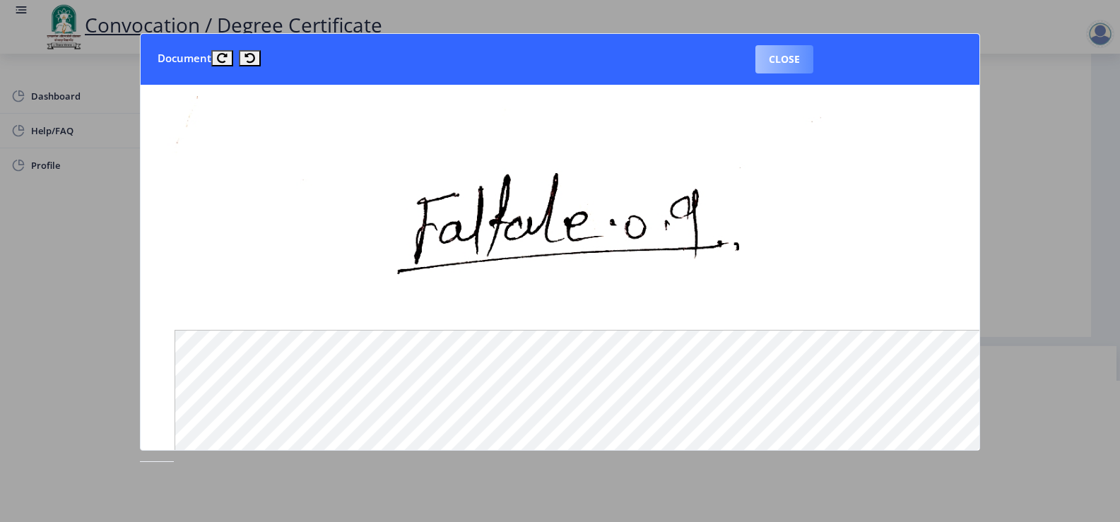
click at [785, 70] on button "Close" at bounding box center [784, 59] width 58 height 28
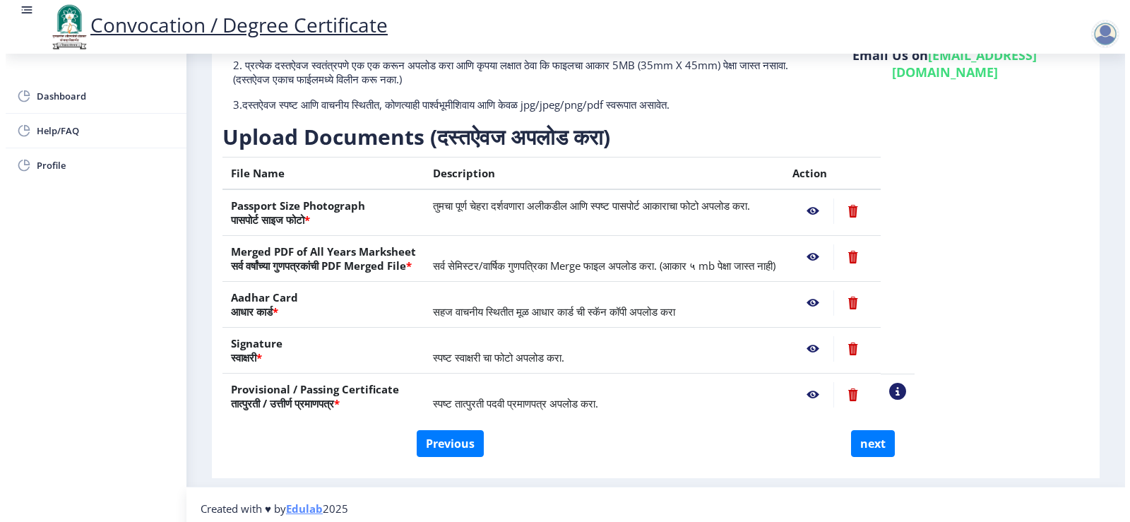
scroll to position [11, 0]
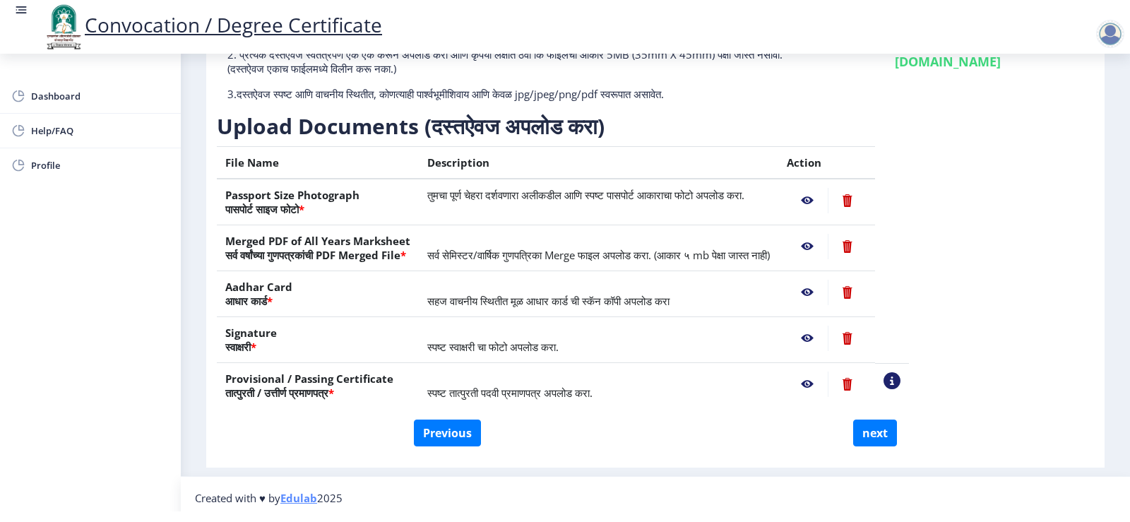
click at [828, 382] on nb-action at bounding box center [807, 384] width 41 height 25
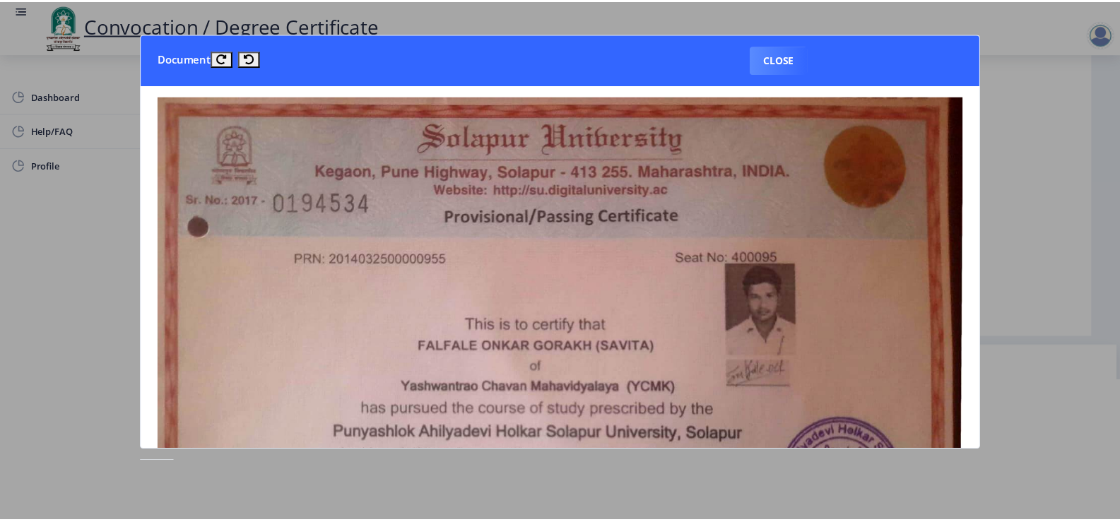
scroll to position [0, 0]
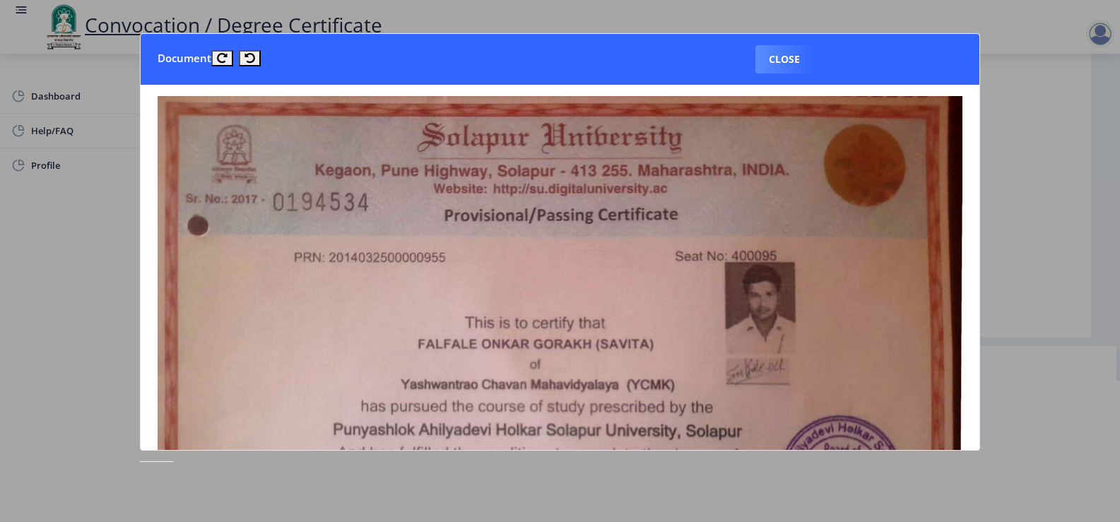
drag, startPoint x: 978, startPoint y: 140, endPoint x: 983, endPoint y: 198, distance: 58.1
click at [979, 198] on nb-card-body at bounding box center [560, 267] width 838 height 365
click at [793, 67] on button "Close" at bounding box center [784, 59] width 58 height 28
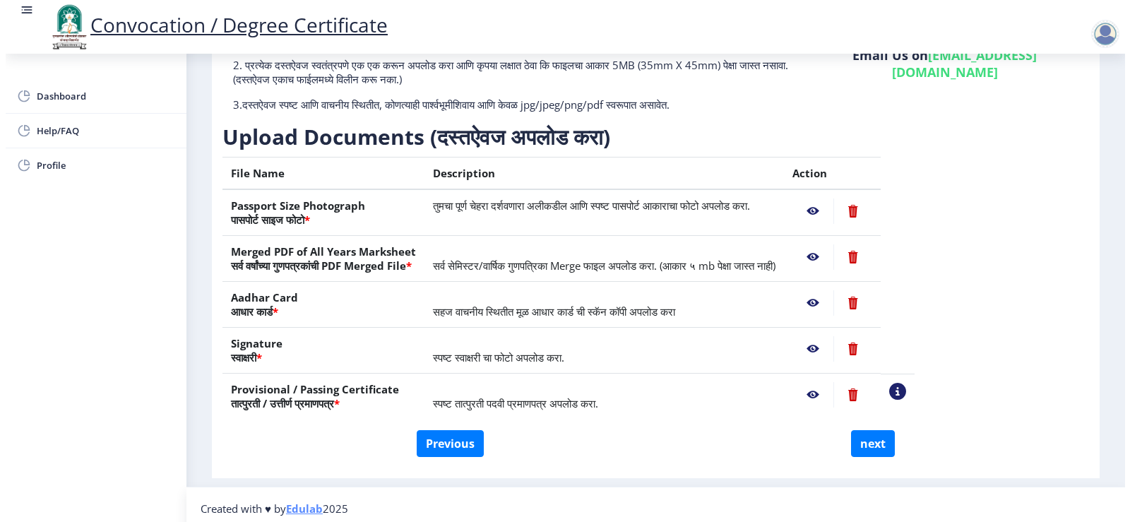
scroll to position [11, 0]
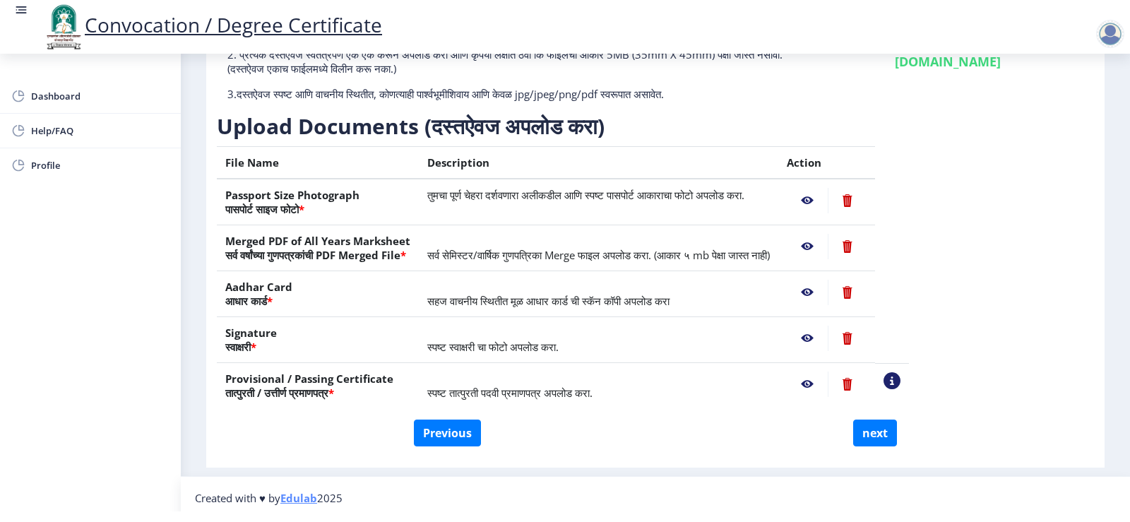
click at [867, 382] on nb-action at bounding box center [847, 384] width 39 height 25
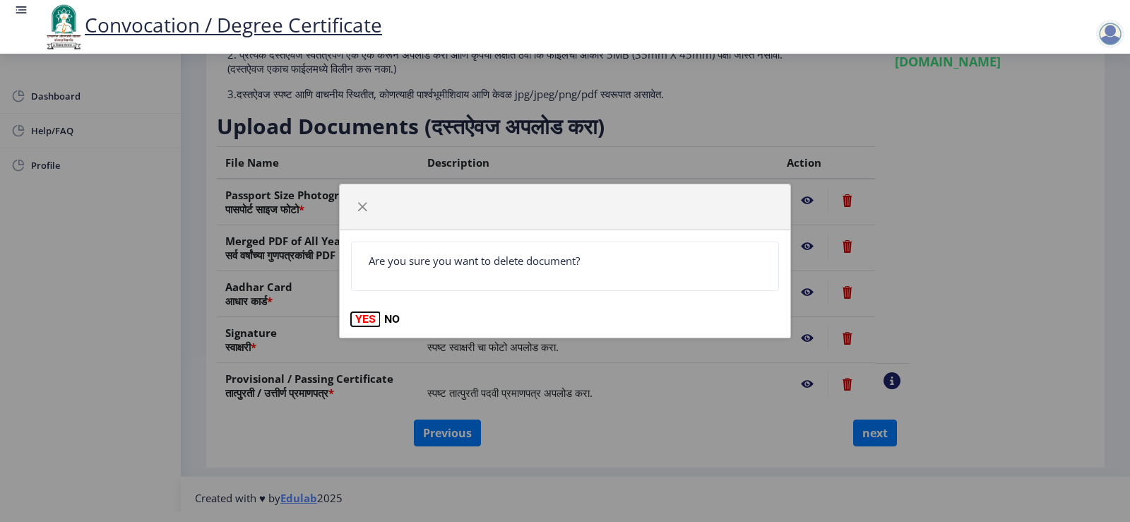
click at [369, 317] on button "YES" at bounding box center [365, 319] width 29 height 14
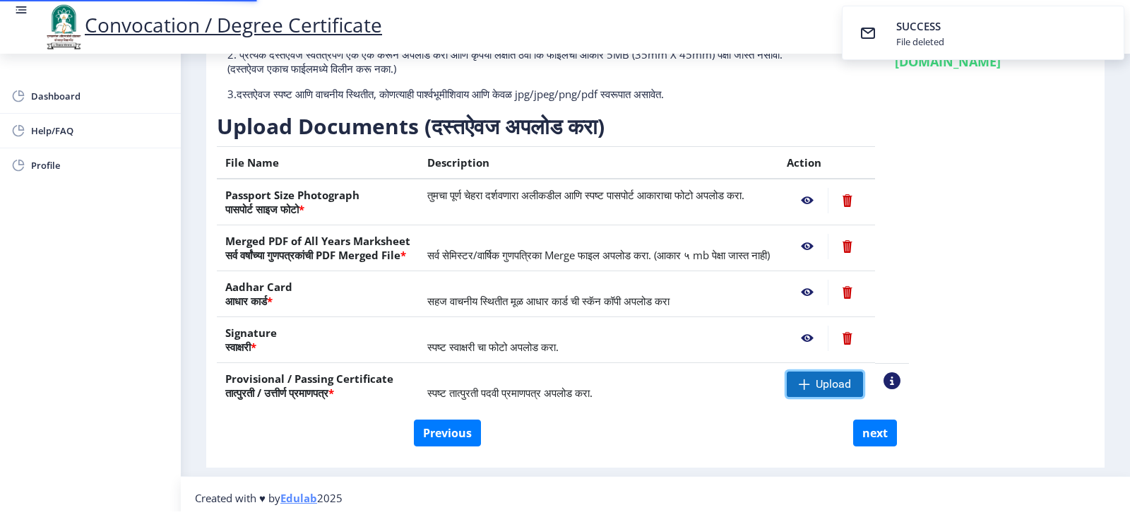
click at [863, 393] on span "Upload" at bounding box center [825, 384] width 76 height 25
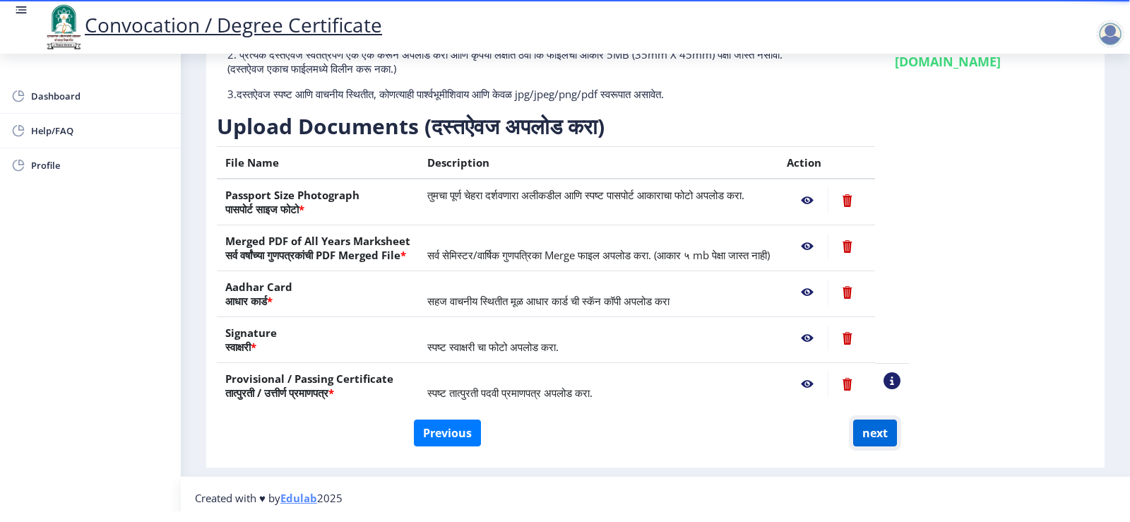
click at [867, 440] on button "next" at bounding box center [875, 433] width 44 height 27
select select
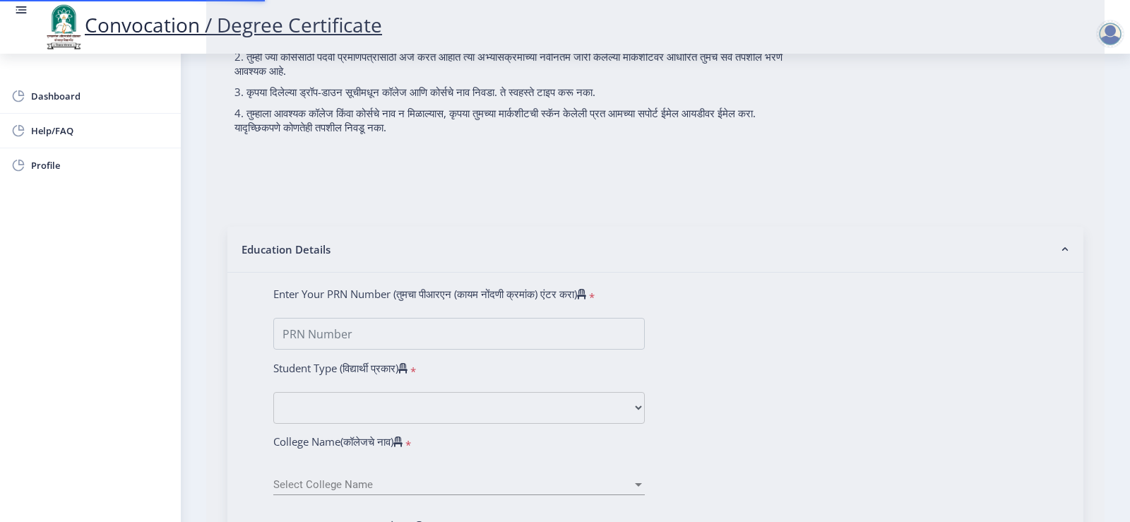
scroll to position [0, 0]
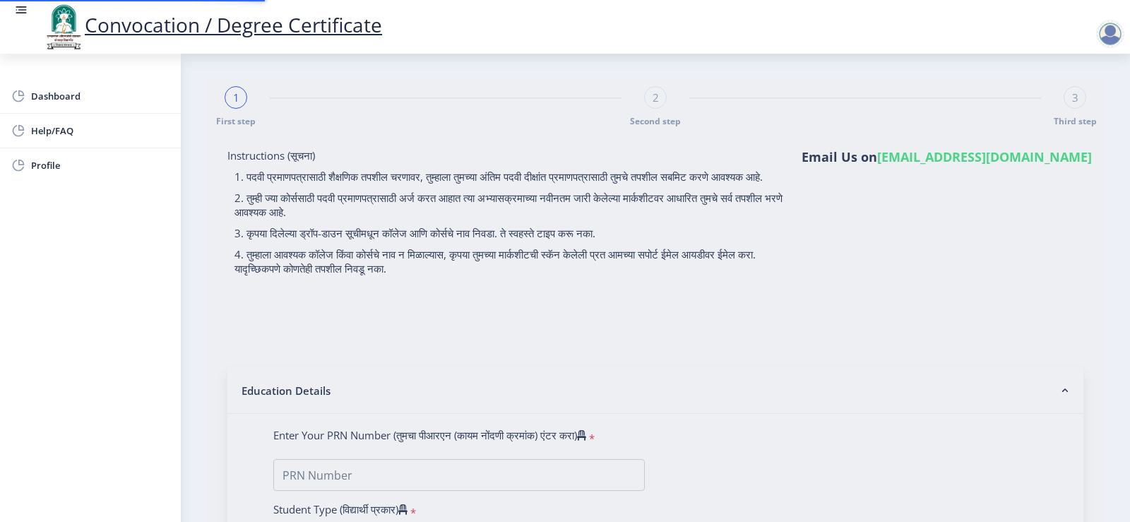
select select
type input "FALFALE ONKAR GORAKH"
type input "SAVITA"
select select
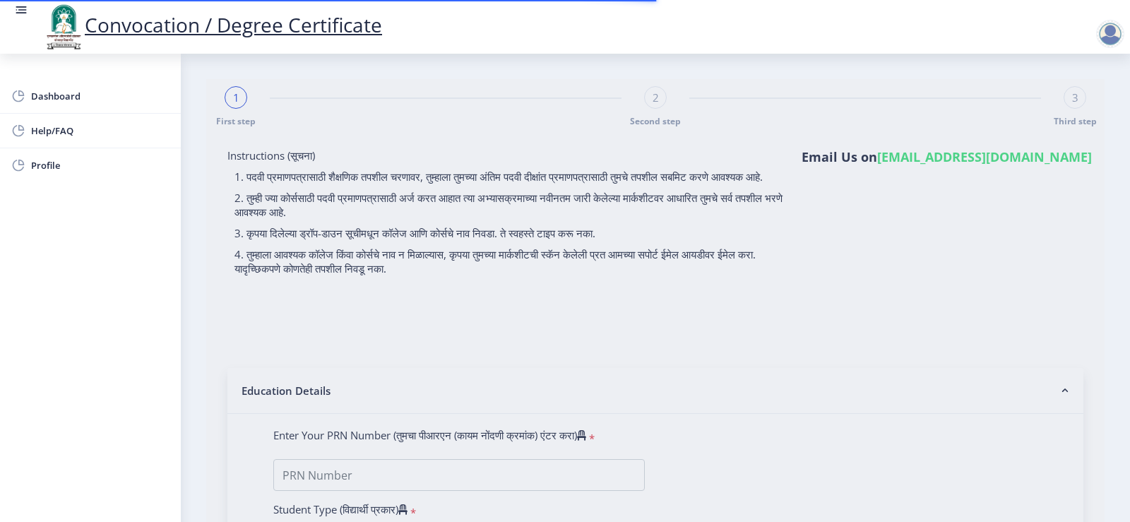
select select
type input "FALFALE ONKAR GORAKH"
type input "SAVITA"
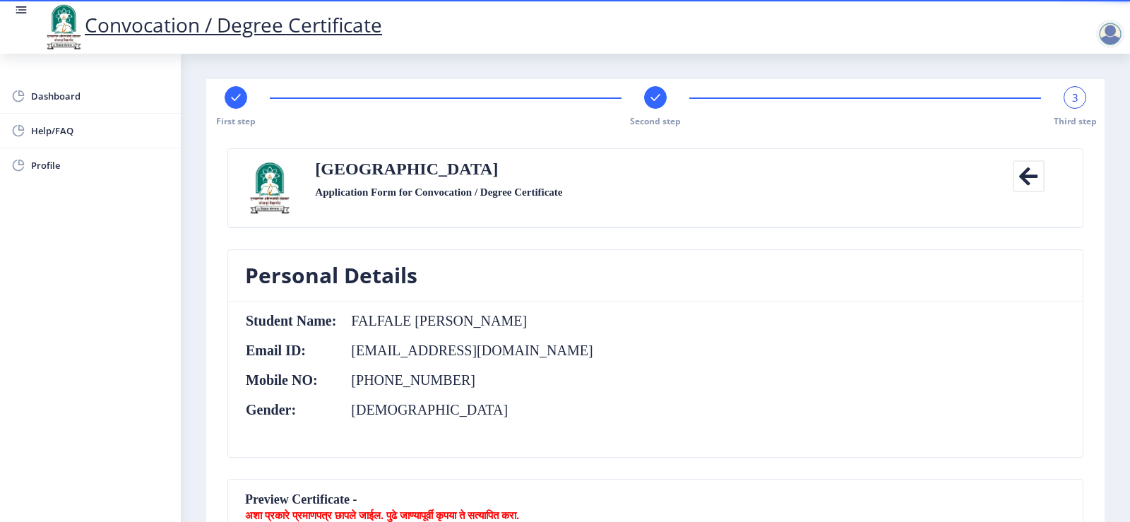
click at [1026, 172] on icon at bounding box center [1029, 176] width 32 height 32
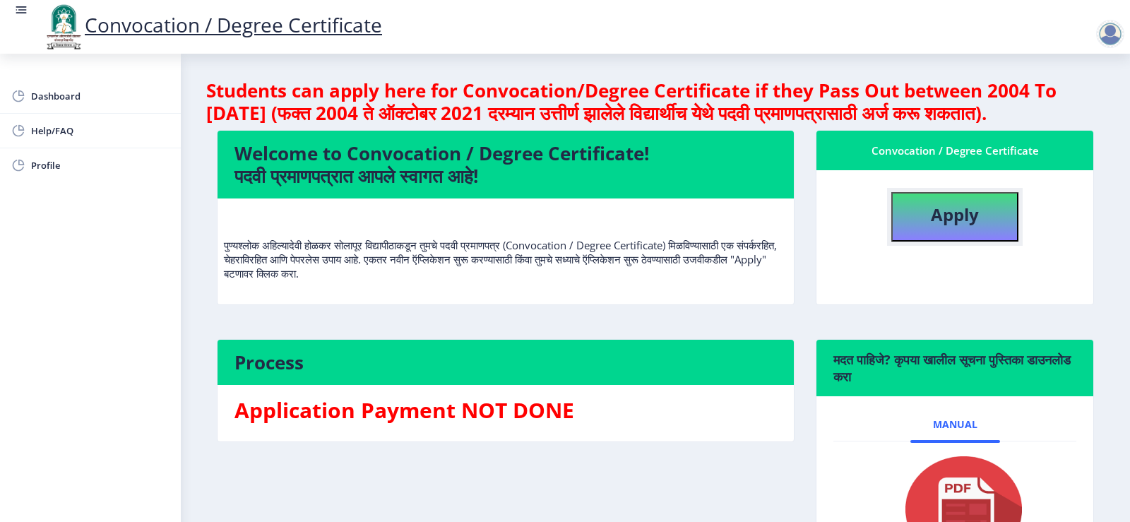
click at [1005, 242] on button "Apply" at bounding box center [954, 216] width 127 height 49
select select
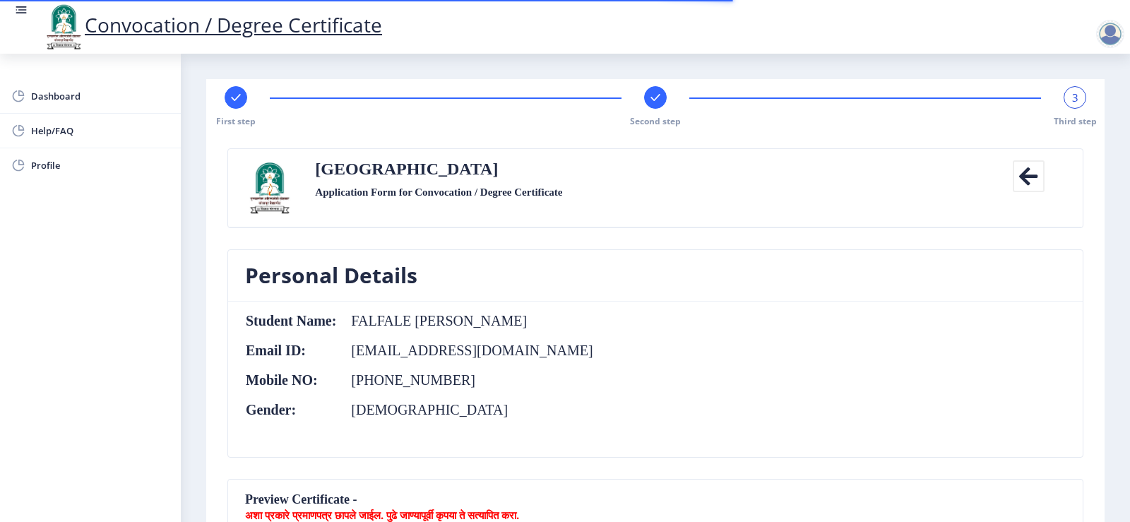
click at [639, 103] on div "First step Second step 3 Third step" at bounding box center [655, 106] width 884 height 41
click at [1072, 100] on span "3" at bounding box center [1075, 97] width 6 height 14
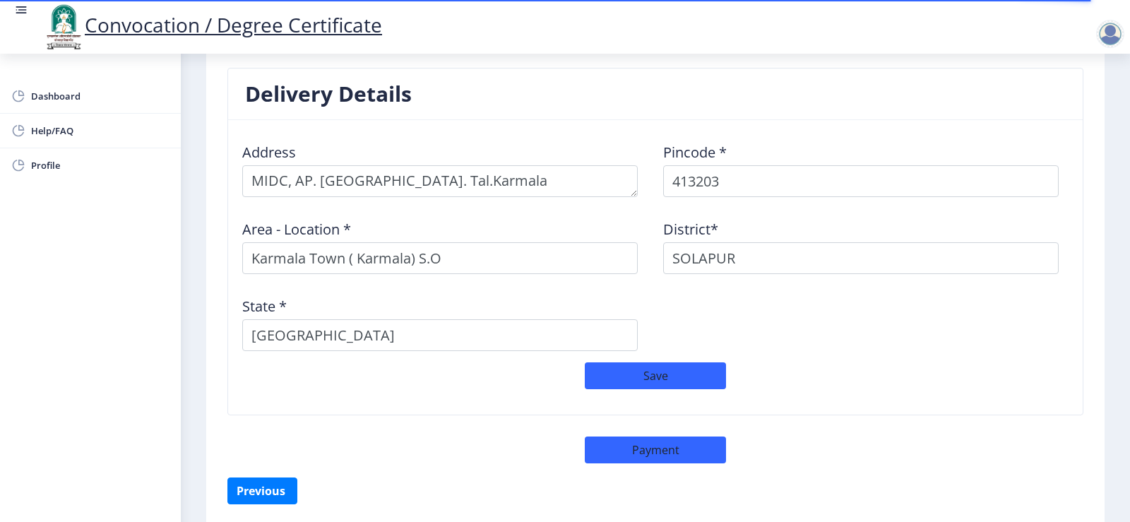
scroll to position [1107, 0]
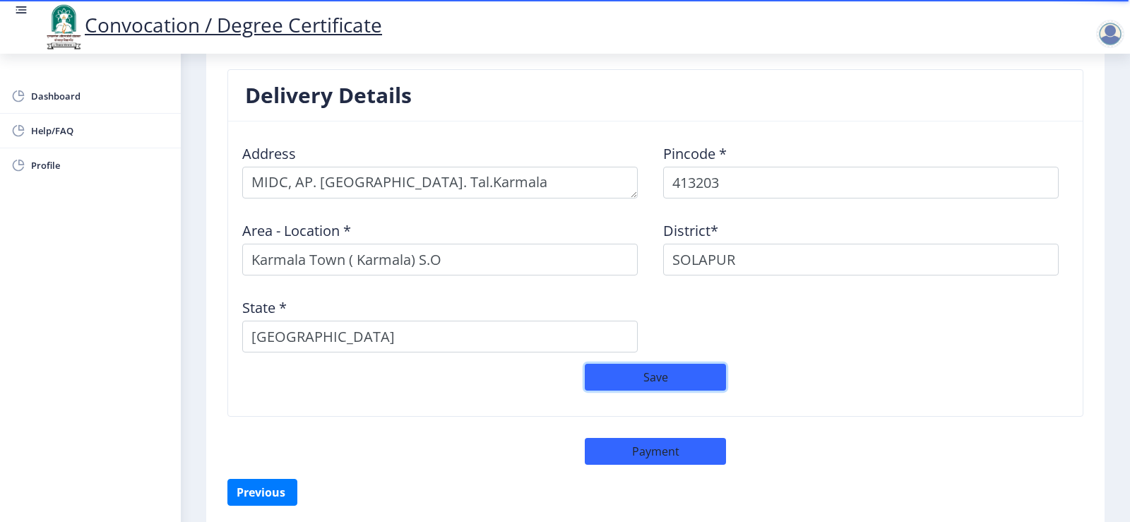
click at [632, 383] on button "Save" at bounding box center [655, 377] width 141 height 27
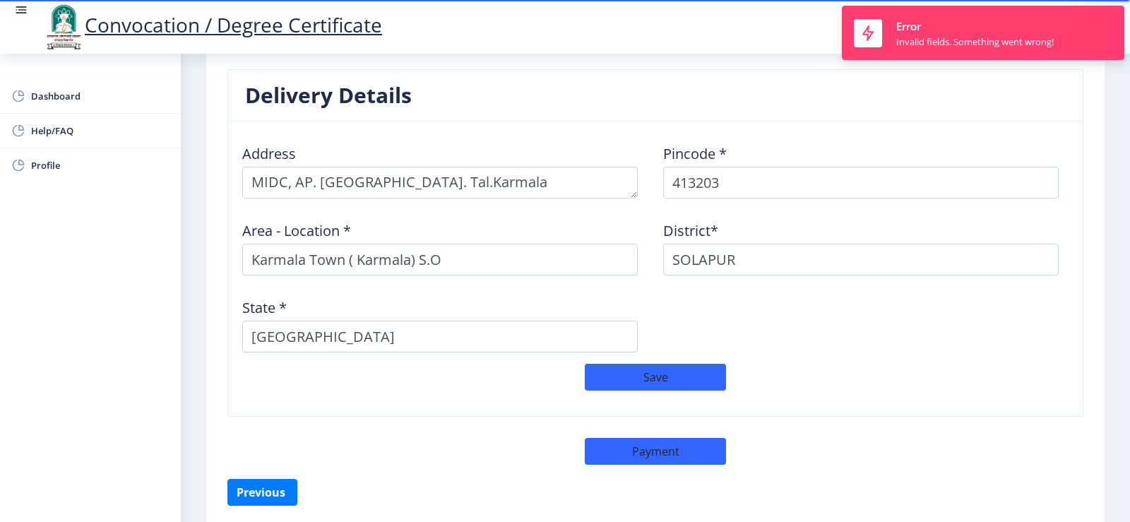
click at [875, 331] on div "Address Pincode * 413203 Area - Location * Karmala Town ( Karmala) S.O District…" at bounding box center [656, 248] width 842 height 231
click at [923, 355] on div "Address Pincode * 413203 Area - Location * Karmala Town ( Karmala) S.O District…" at bounding box center [656, 248] width 842 height 231
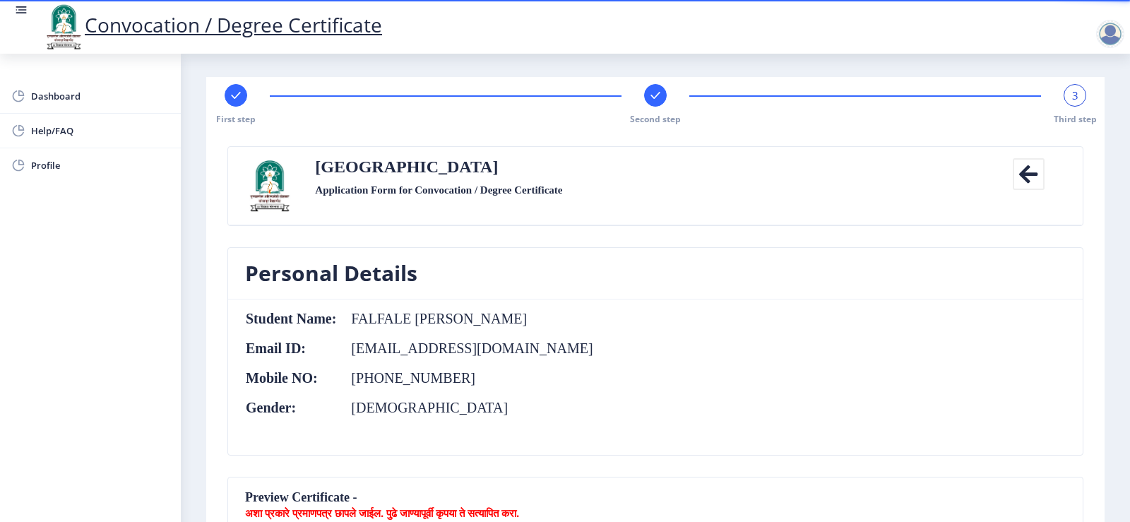
scroll to position [0, 0]
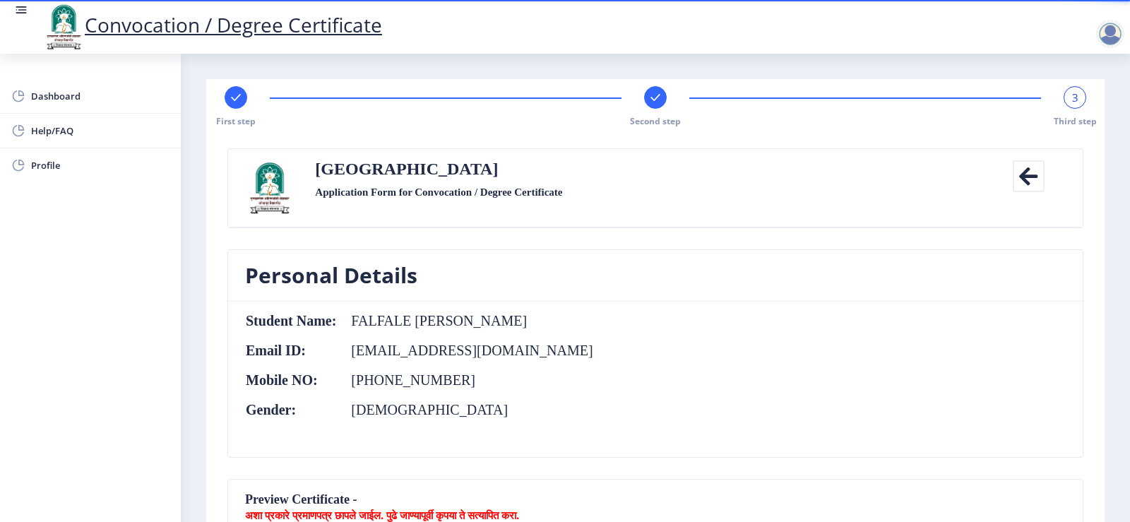
click at [1035, 172] on icon at bounding box center [1029, 176] width 32 height 32
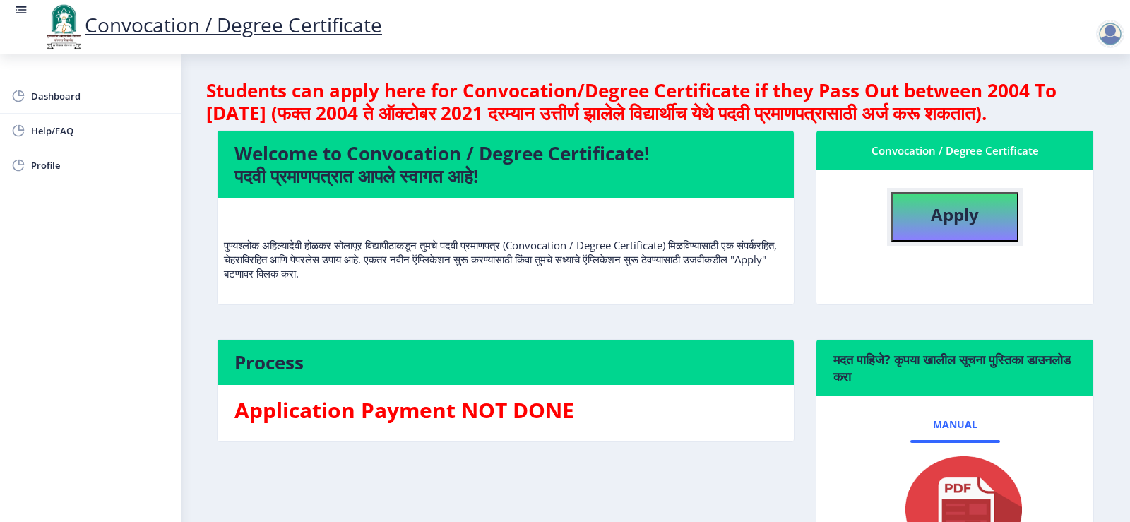
click at [942, 226] on b "Apply" at bounding box center [955, 214] width 48 height 23
select select
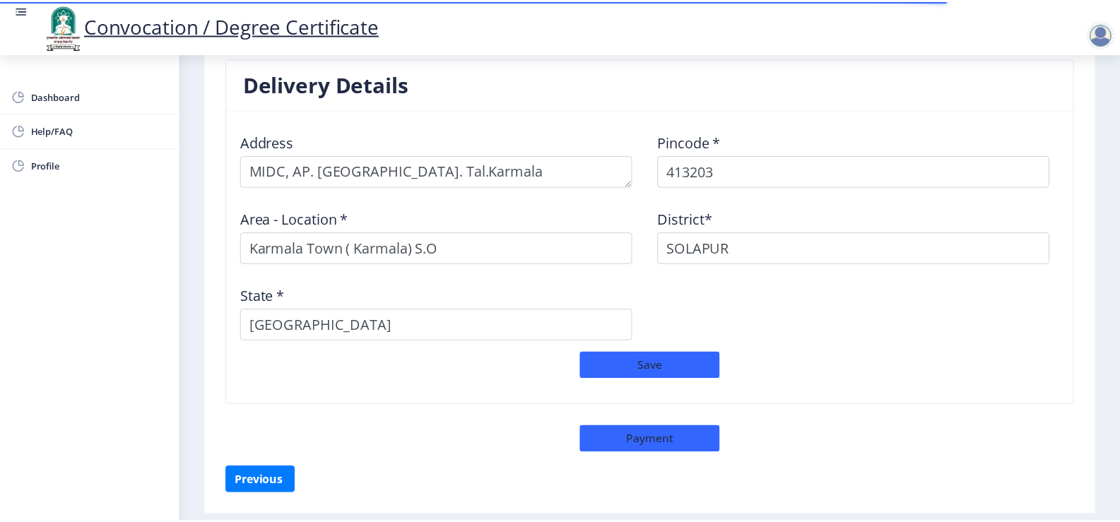
scroll to position [1163, 0]
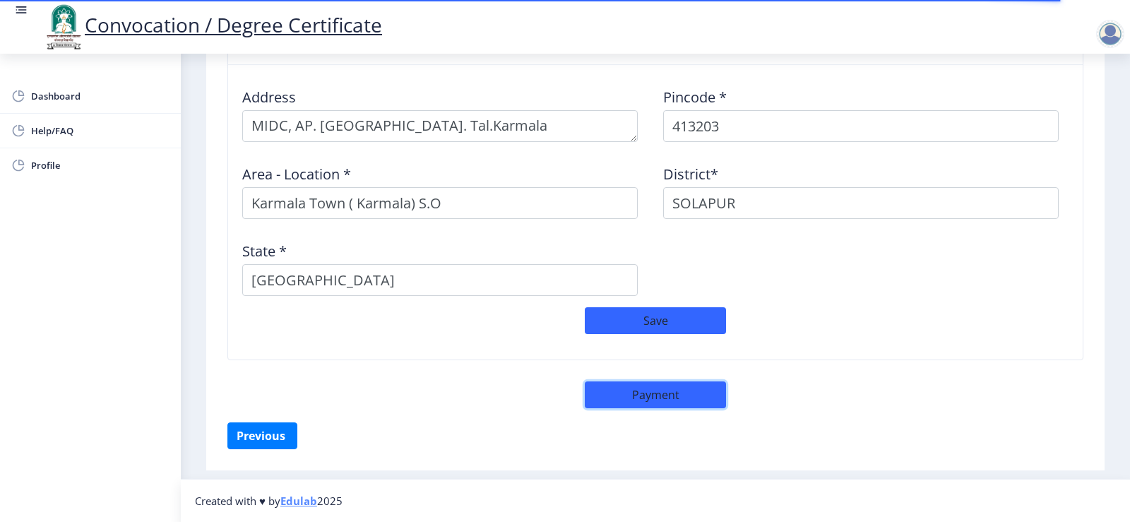
click at [659, 398] on button "Payment" at bounding box center [655, 394] width 141 height 27
select select "sealed"
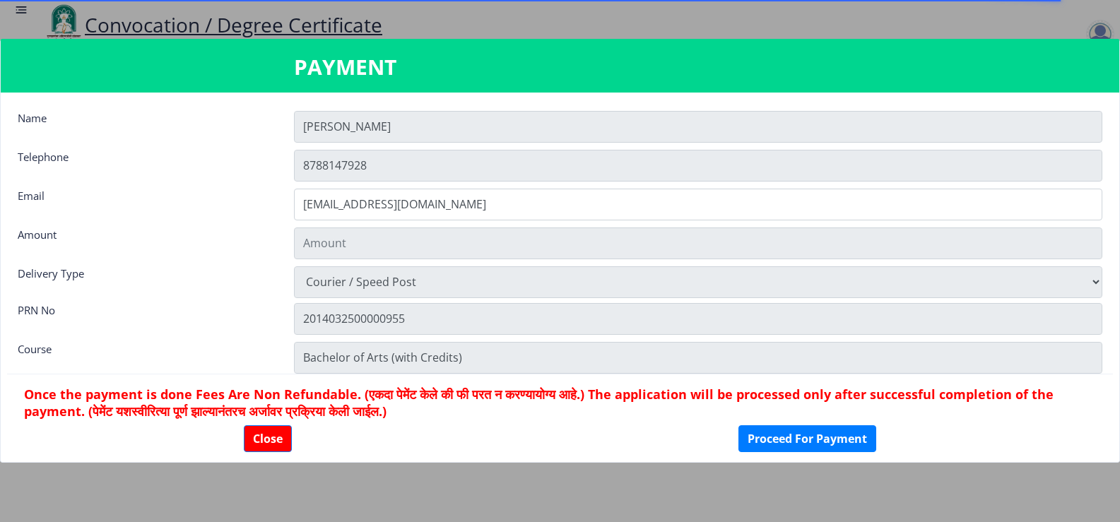
type input "1885"
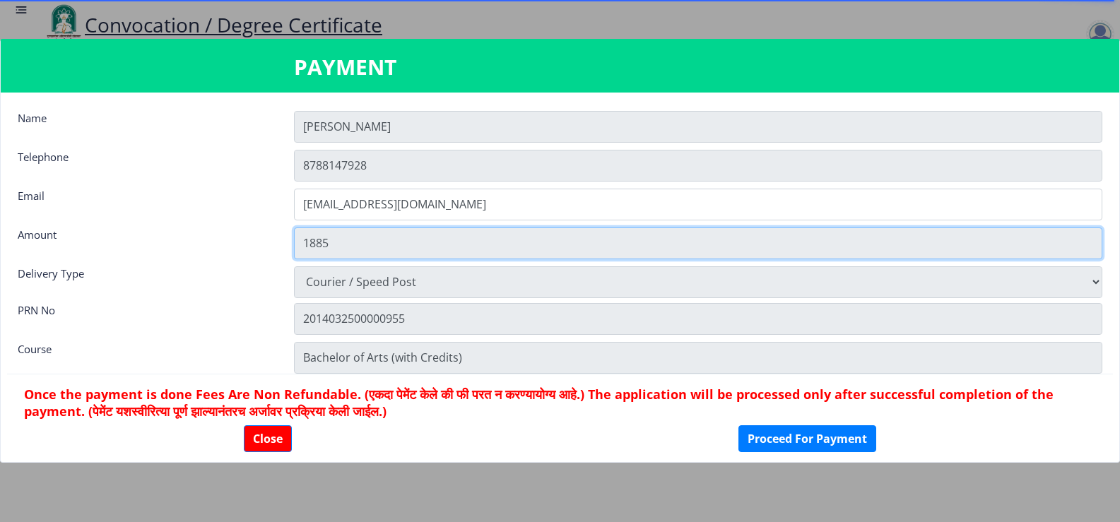
drag, startPoint x: 300, startPoint y: 245, endPoint x: 362, endPoint y: 246, distance: 62.9
click at [362, 246] on input "1885" at bounding box center [698, 243] width 808 height 32
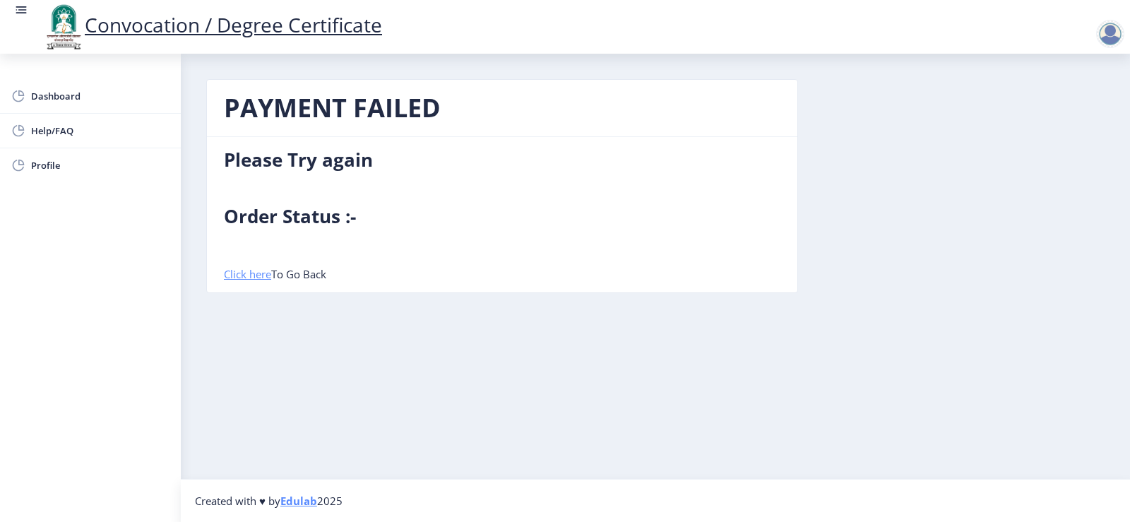
click at [245, 278] on link "Click here" at bounding box center [247, 274] width 47 height 14
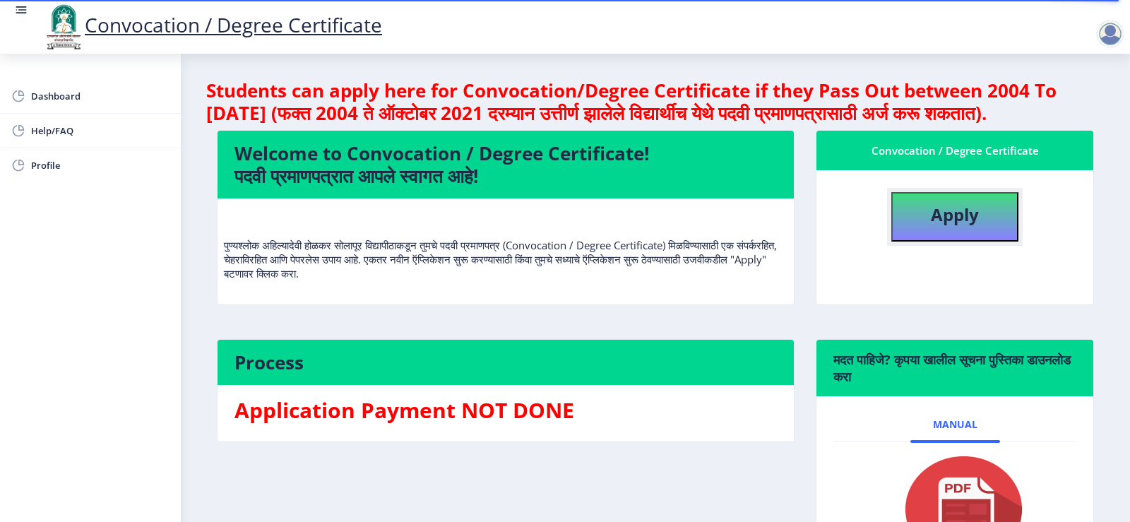
click at [933, 226] on b "Apply" at bounding box center [955, 214] width 48 height 23
select select
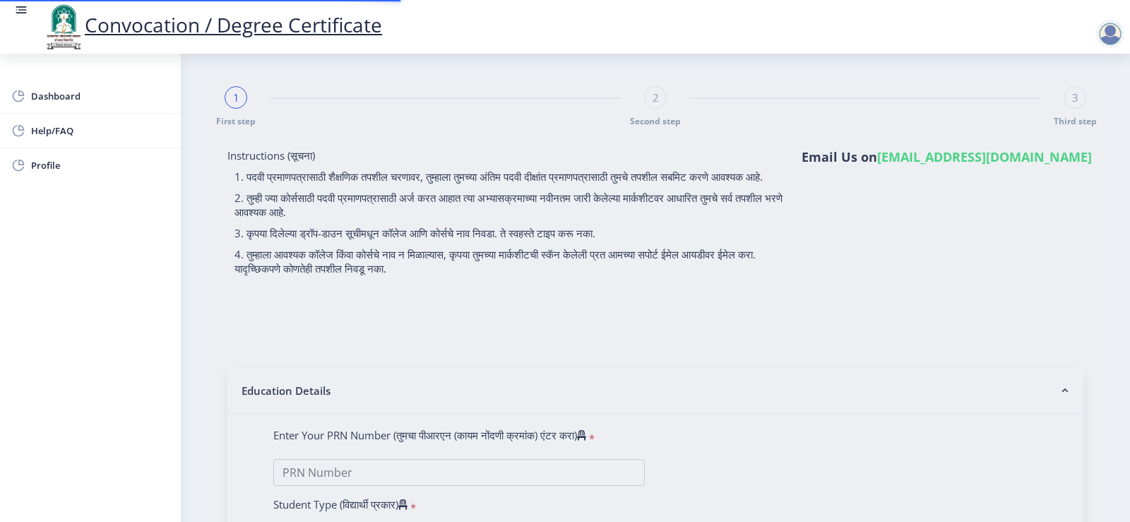
type input "FALFALE [PERSON_NAME]"
type input "SAVITA"
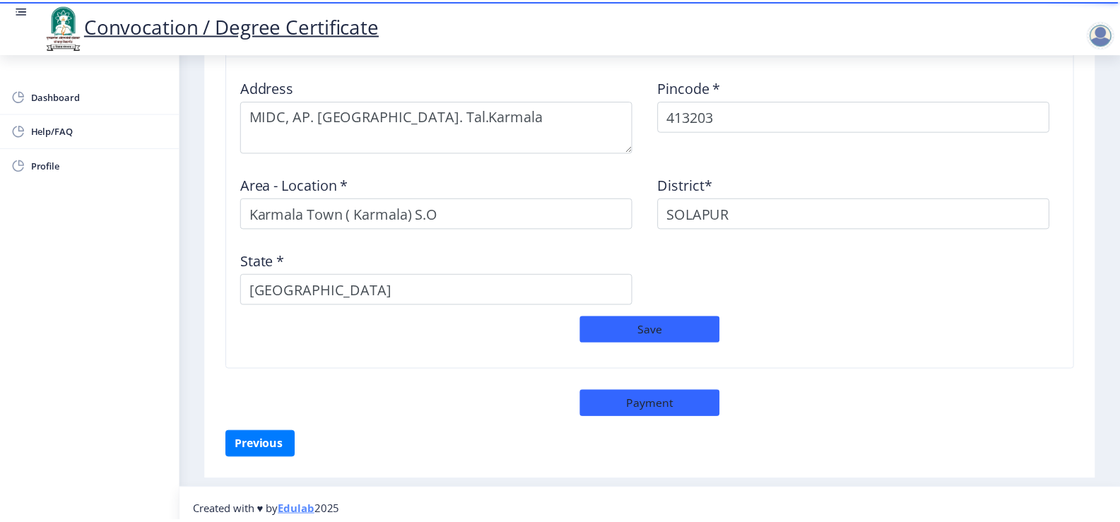
scroll to position [1183, 0]
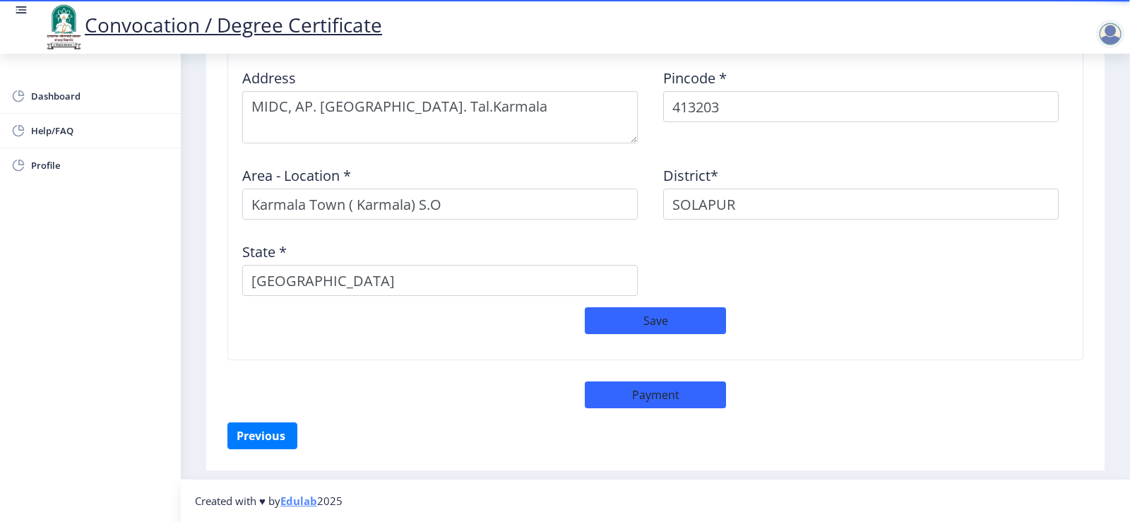
click at [622, 409] on div "Delivery Details Address Pincode * 413203 Area - Location * Karmala Town ( Karm…" at bounding box center [655, 208] width 877 height 429
click at [638, 386] on button "Payment" at bounding box center [655, 394] width 141 height 27
select select "sealed"
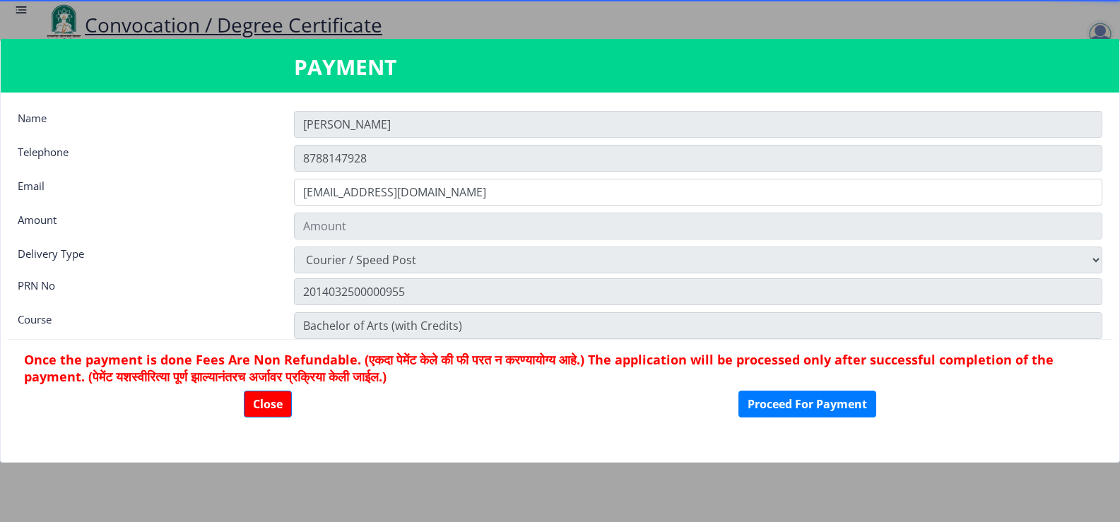
scroll to position [1181, 0]
type input "1885"
click at [822, 403] on button "Proceed For Payment" at bounding box center [807, 404] width 138 height 27
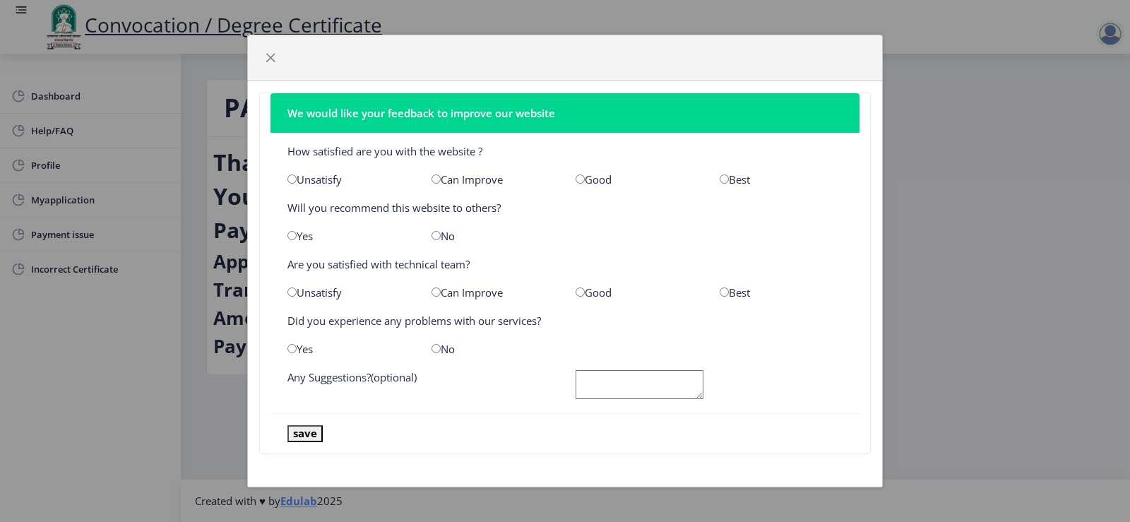
click at [579, 177] on input "radio" at bounding box center [580, 178] width 9 height 9
radio input "true"
click at [585, 293] on div "Good" at bounding box center [637, 292] width 144 height 14
click at [582, 292] on input "radio" at bounding box center [580, 292] width 9 height 9
radio input "true"
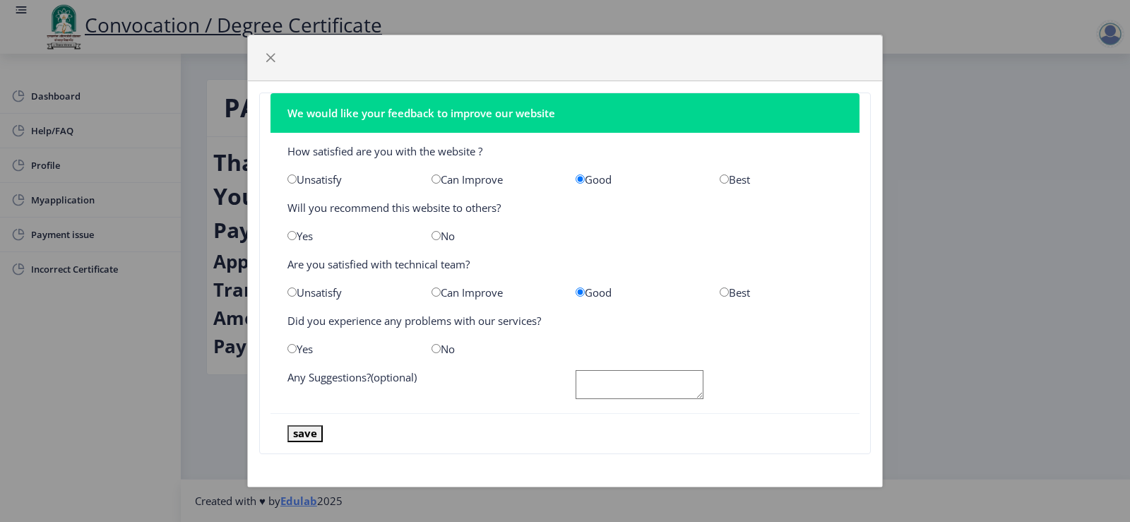
click at [427, 348] on div "No" at bounding box center [493, 349] width 144 height 14
click at [435, 350] on input "radio" at bounding box center [436, 348] width 9 height 9
radio input "true"
click at [298, 436] on button "save" at bounding box center [305, 433] width 35 height 16
click at [307, 433] on button "save" at bounding box center [305, 433] width 35 height 16
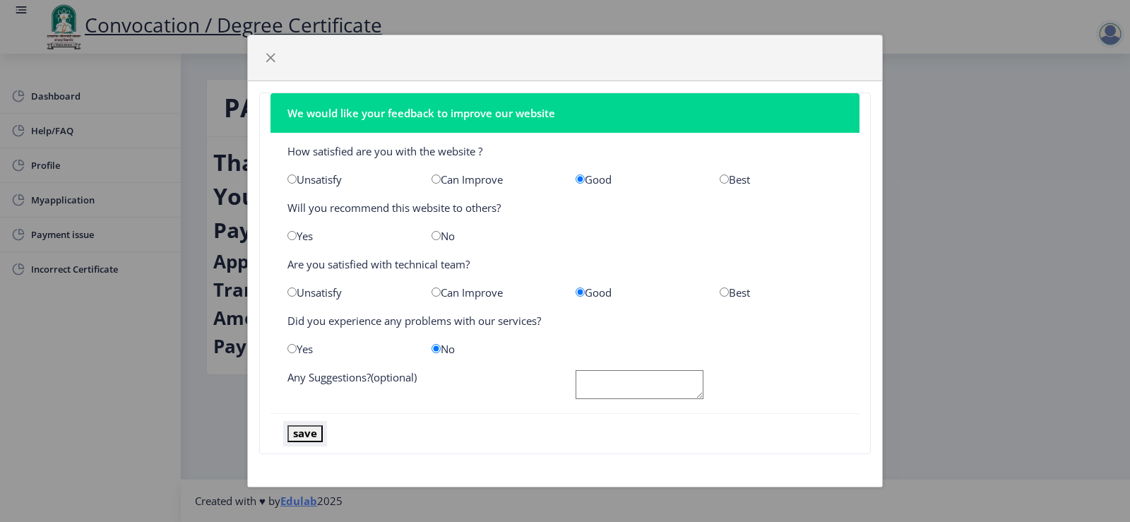
click at [312, 433] on button "save" at bounding box center [305, 433] width 35 height 16
click at [648, 373] on textarea at bounding box center [640, 384] width 128 height 29
type textarea "ok"
click at [304, 433] on button "save" at bounding box center [305, 433] width 35 height 16
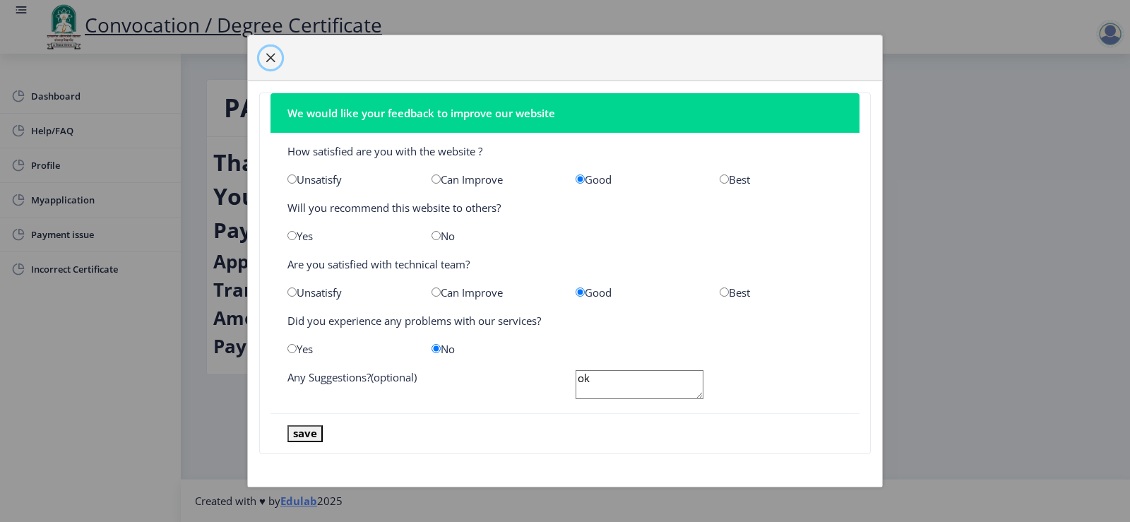
click at [265, 60] on span "button" at bounding box center [270, 57] width 11 height 11
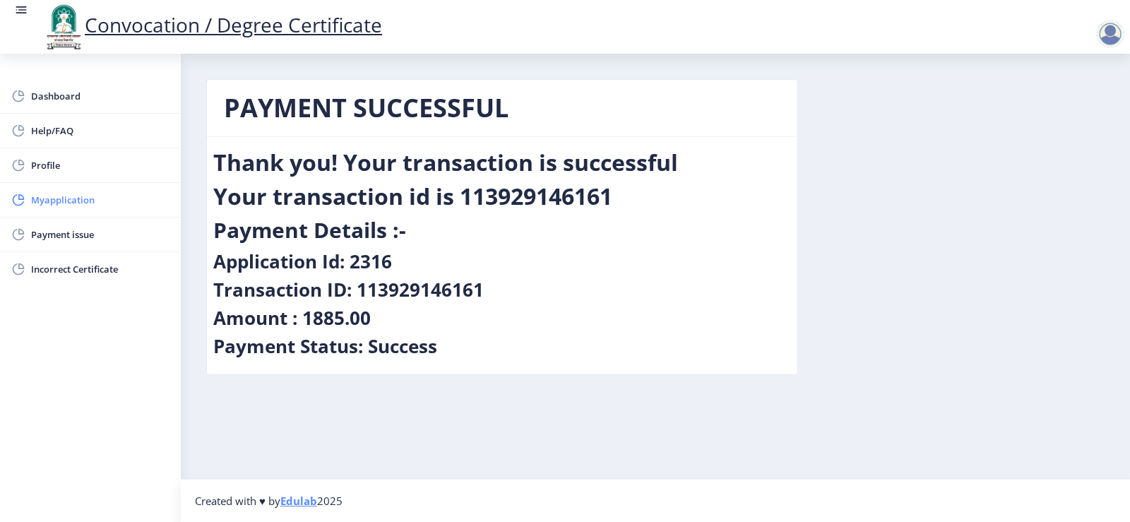
click at [61, 200] on span "Myapplication" at bounding box center [100, 199] width 138 height 17
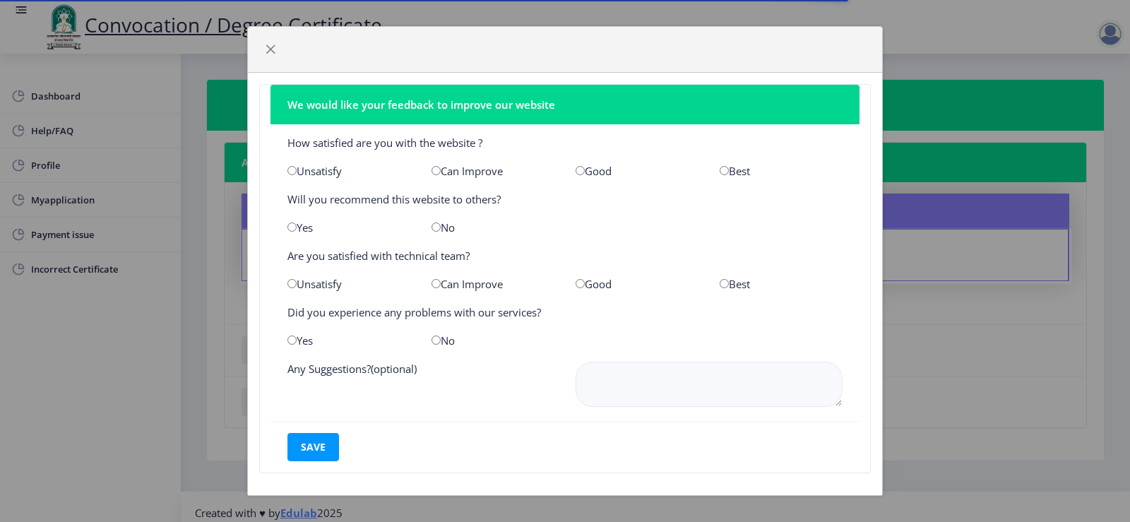
click at [437, 342] on input "radio" at bounding box center [436, 340] width 9 height 9
radio input "true"
click at [576, 282] on input "radio" at bounding box center [580, 283] width 9 height 9
radio input "true"
click at [576, 167] on input "radio" at bounding box center [580, 170] width 9 height 9
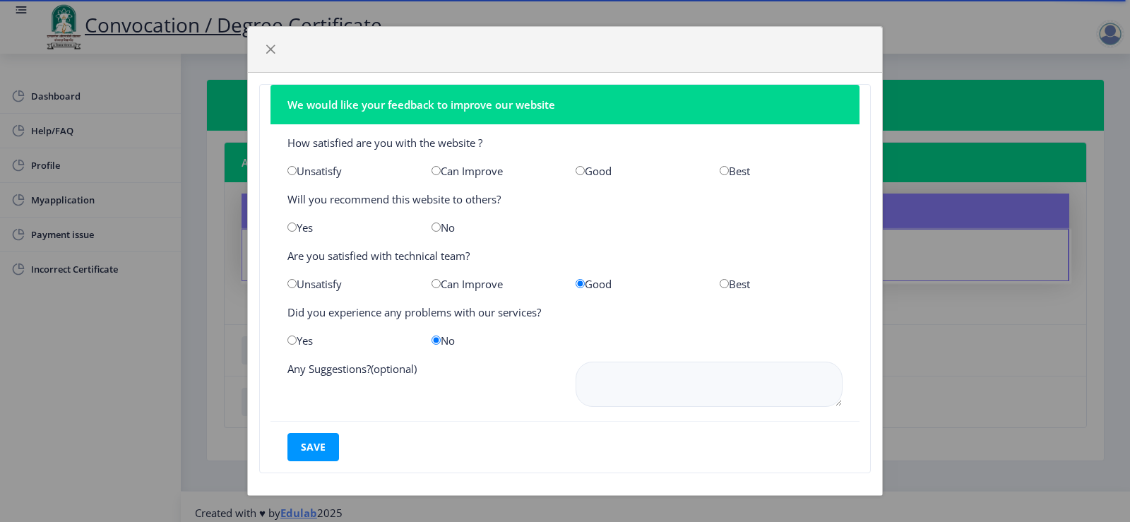
radio input "true"
click at [437, 228] on input "radio" at bounding box center [436, 227] width 9 height 9
radio input "true"
click at [290, 230] on input "radio" at bounding box center [292, 227] width 9 height 9
radio input "true"
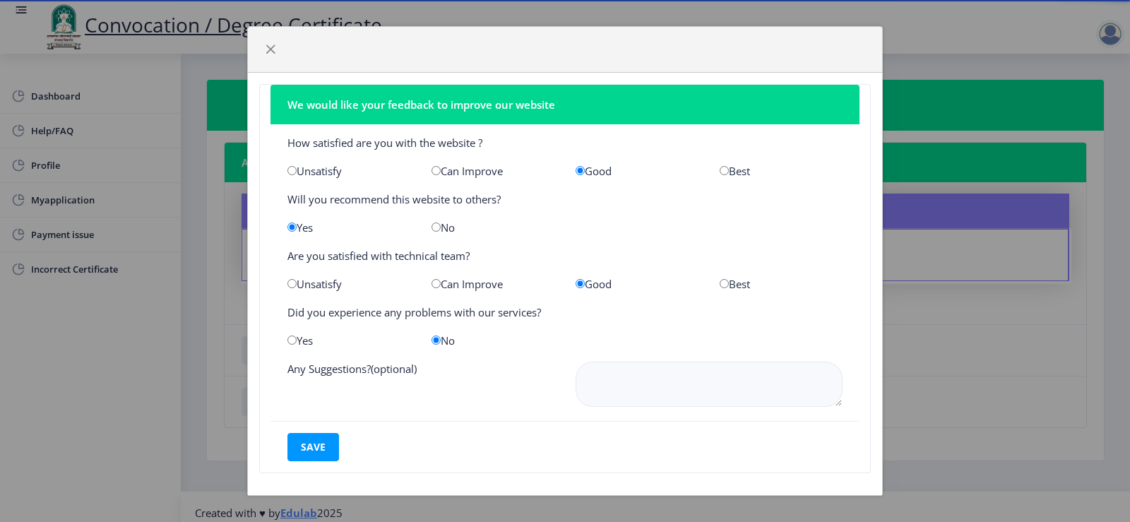
click at [436, 283] on input "radio" at bounding box center [436, 283] width 9 height 9
radio input "true"
click at [720, 285] on input "radio" at bounding box center [724, 283] width 9 height 9
radio input "true"
click at [321, 446] on button "save" at bounding box center [314, 447] width 52 height 28
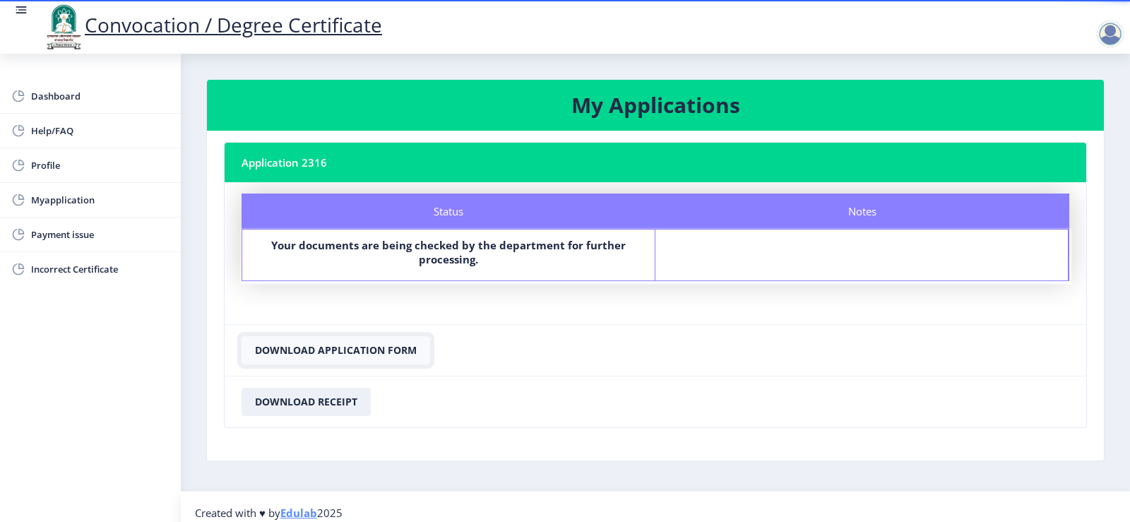
click at [333, 352] on button "Download Application Form" at bounding box center [336, 350] width 189 height 28
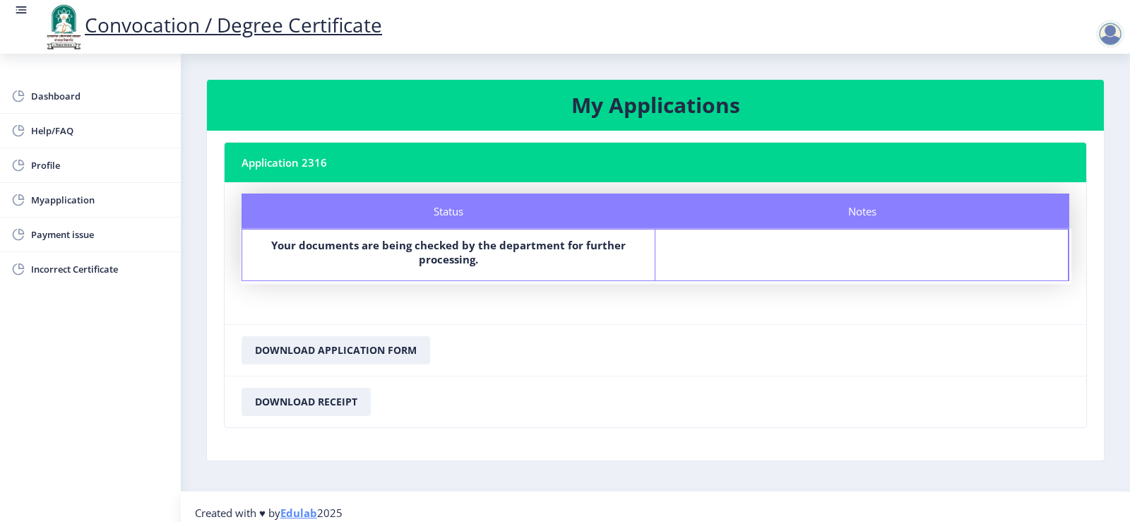
click at [1114, 37] on div at bounding box center [1110, 34] width 28 height 28
click at [1083, 111] on span "Log out" at bounding box center [1074, 110] width 90 height 17
